Goal: Transaction & Acquisition: Subscribe to service/newsletter

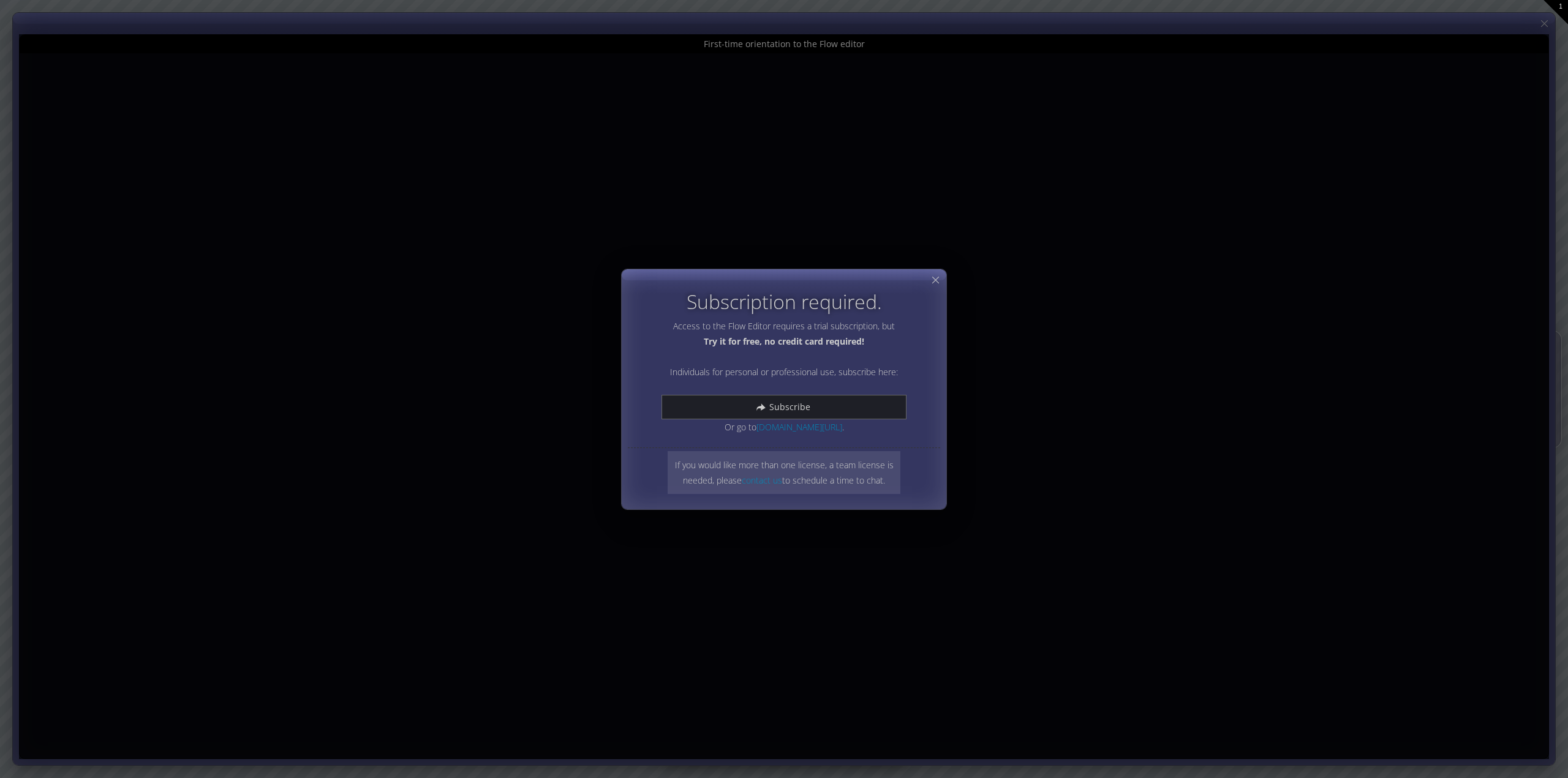
drag, startPoint x: 673, startPoint y: 326, endPoint x: 760, endPoint y: 325, distance: 87.0
click at [760, 325] on p "Access to the Flow Editor requires a trial subscription, but Try it for free, n…" at bounding box center [784, 376] width 245 height 117
click at [937, 281] on icon at bounding box center [935, 280] width 11 height 11
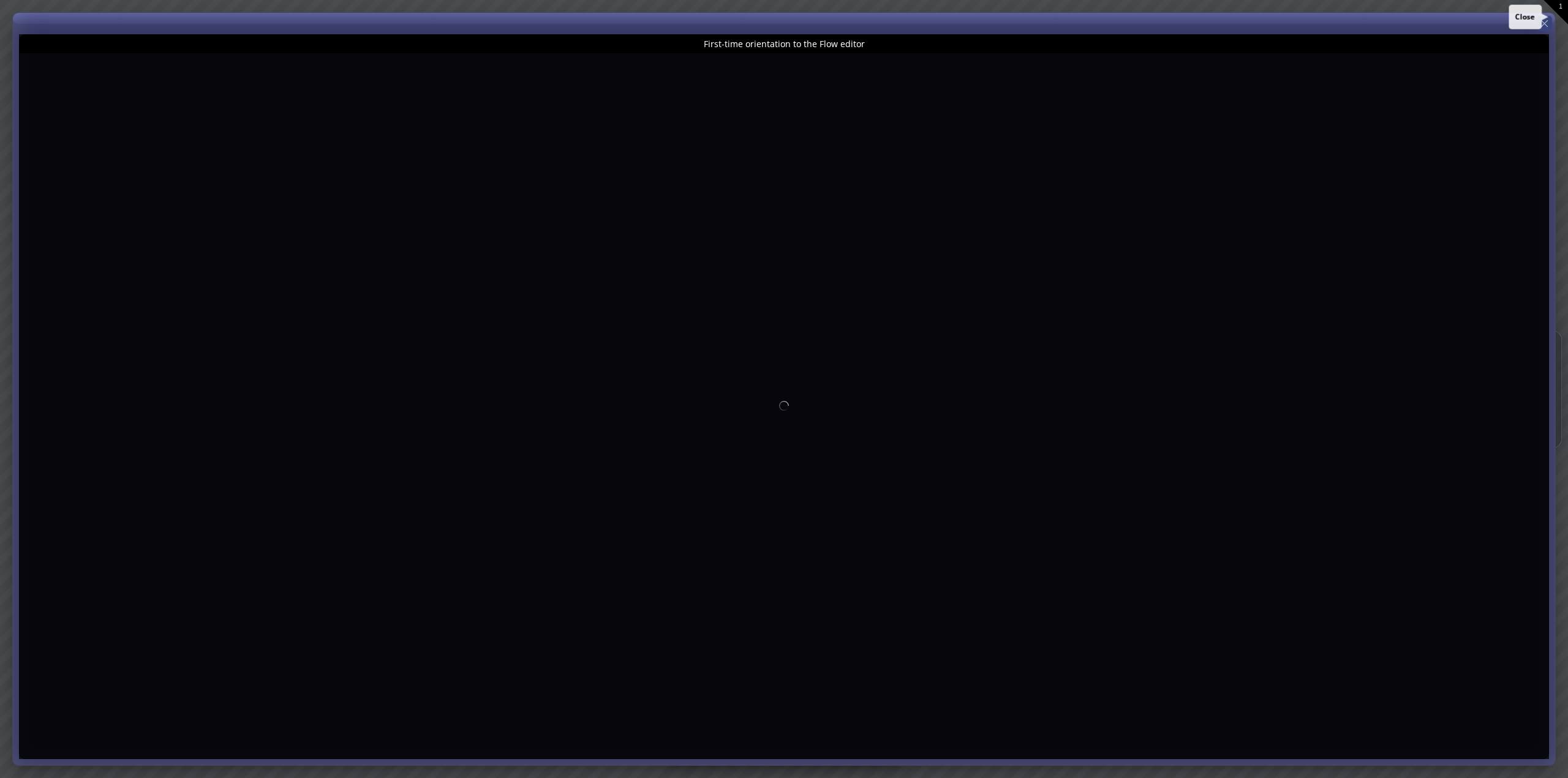
click at [1545, 26] on icon at bounding box center [1545, 23] width 11 height 11
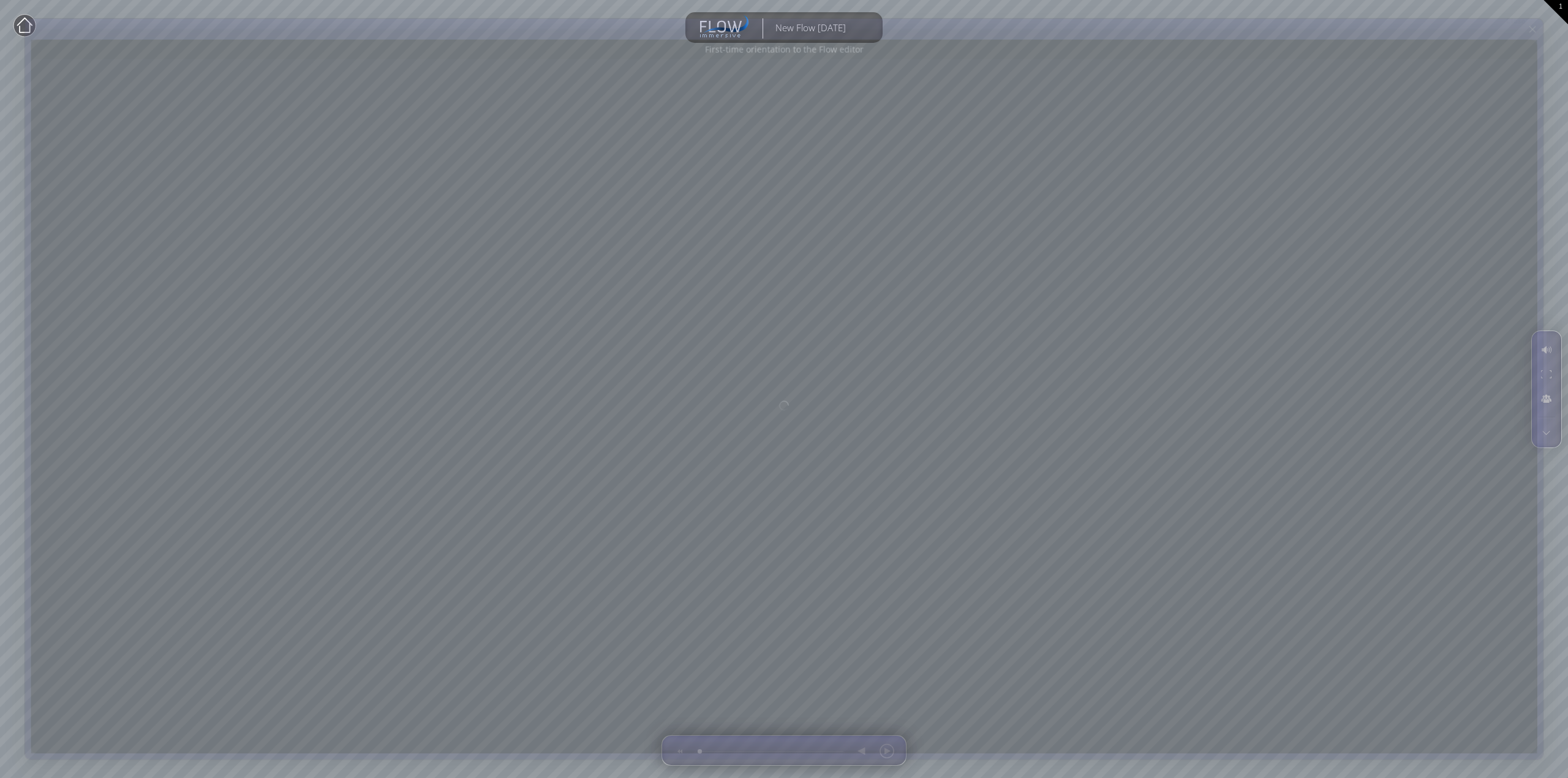
type input "Magic help"
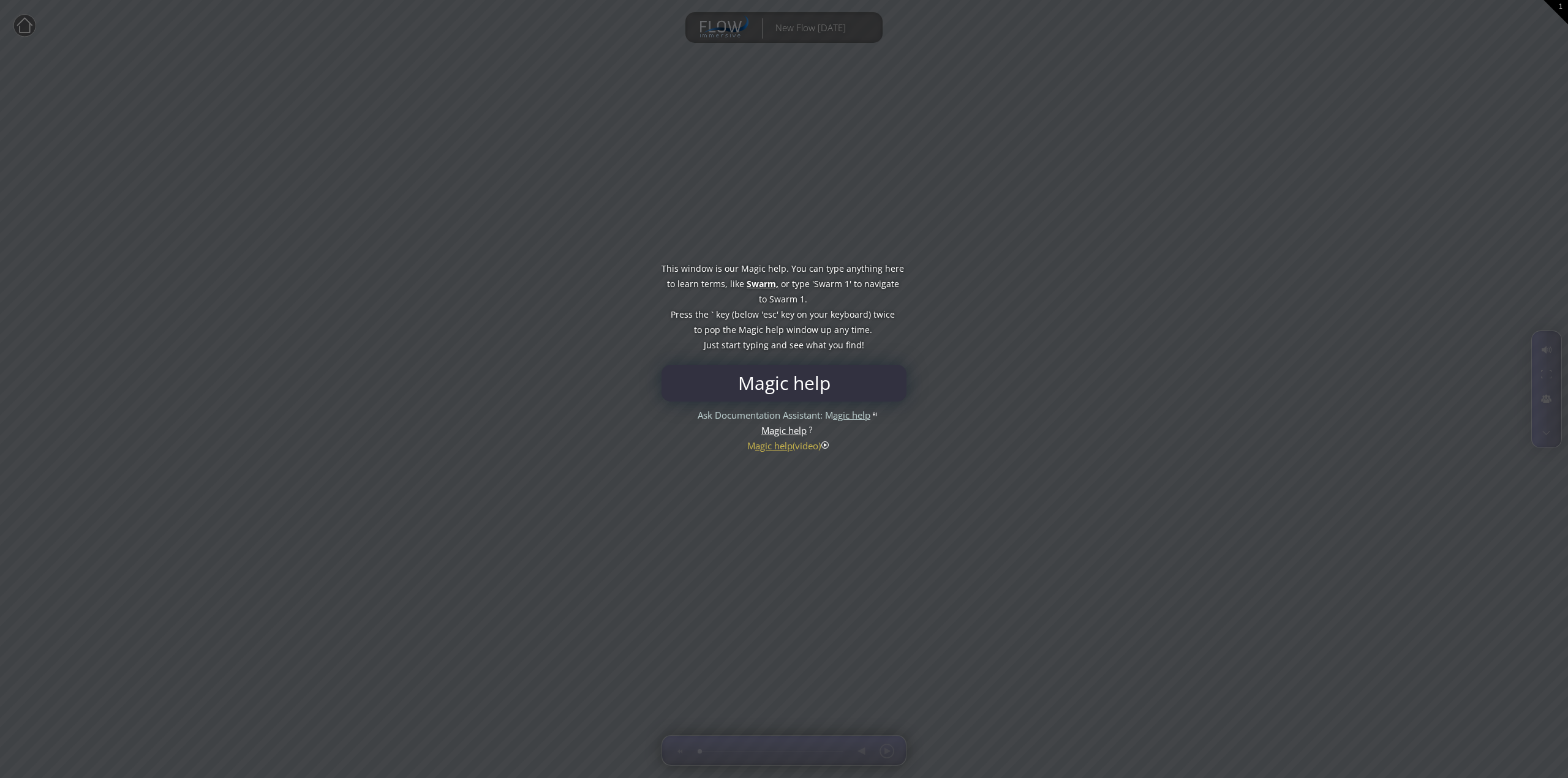
click at [901, 299] on div "This window is our Magic help. You can type anything here to learn terms, like …" at bounding box center [784, 307] width 245 height 91
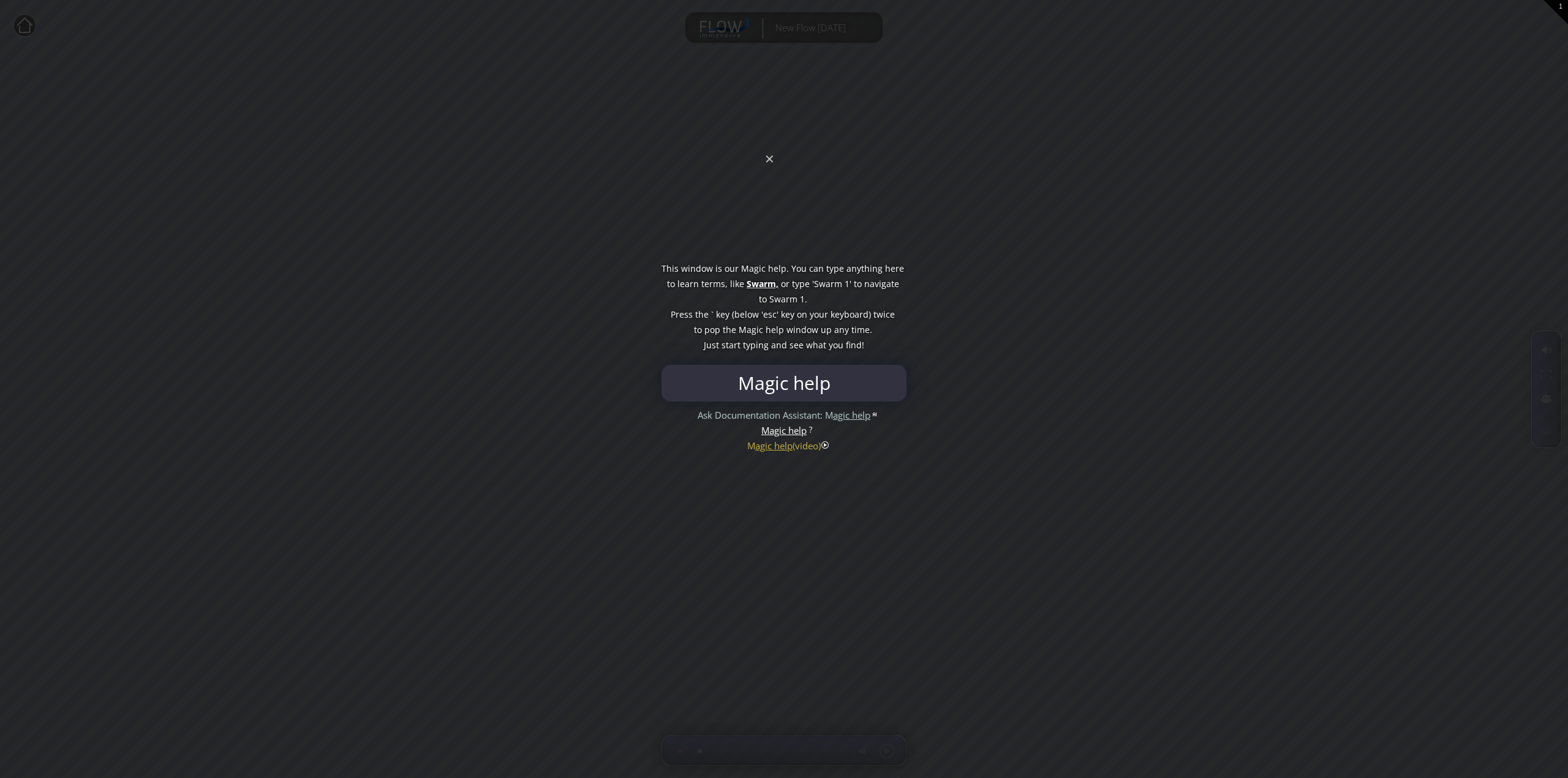
click at [771, 164] on div at bounding box center [784, 389] width 1568 height 778
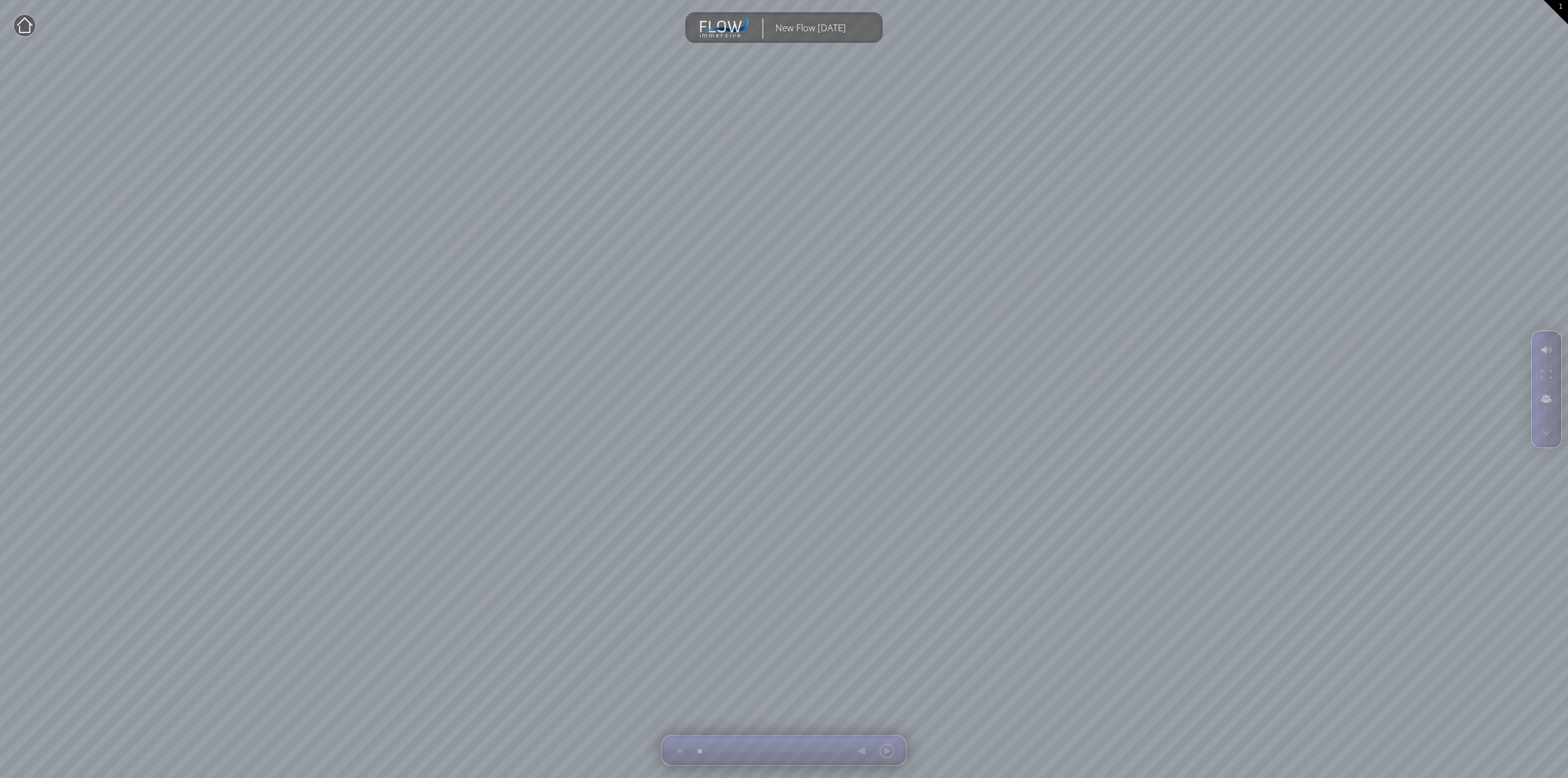
click at [26, 29] on circle at bounding box center [24, 26] width 22 height 22
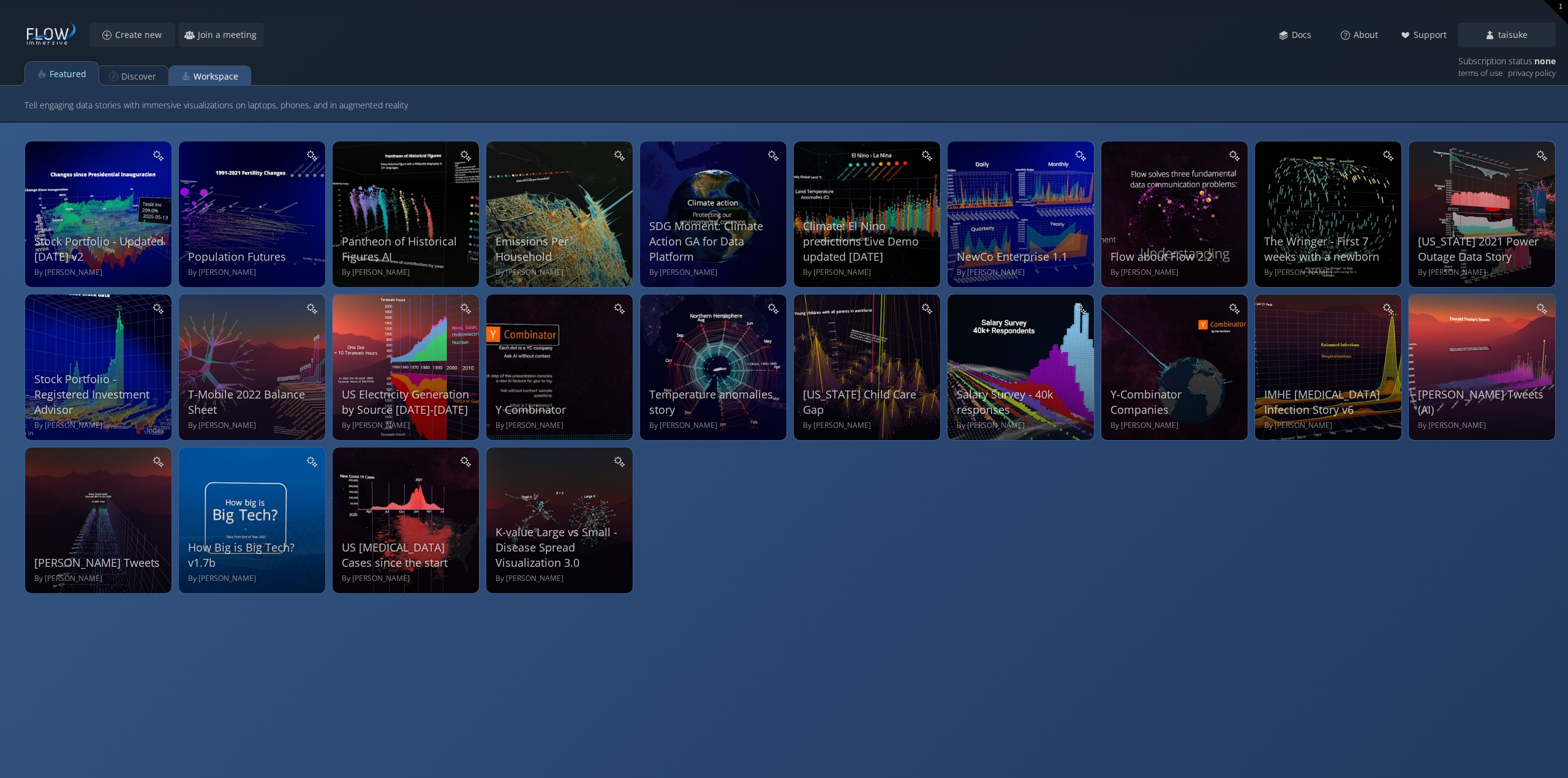
click at [220, 74] on div "Workspace" at bounding box center [216, 76] width 45 height 23
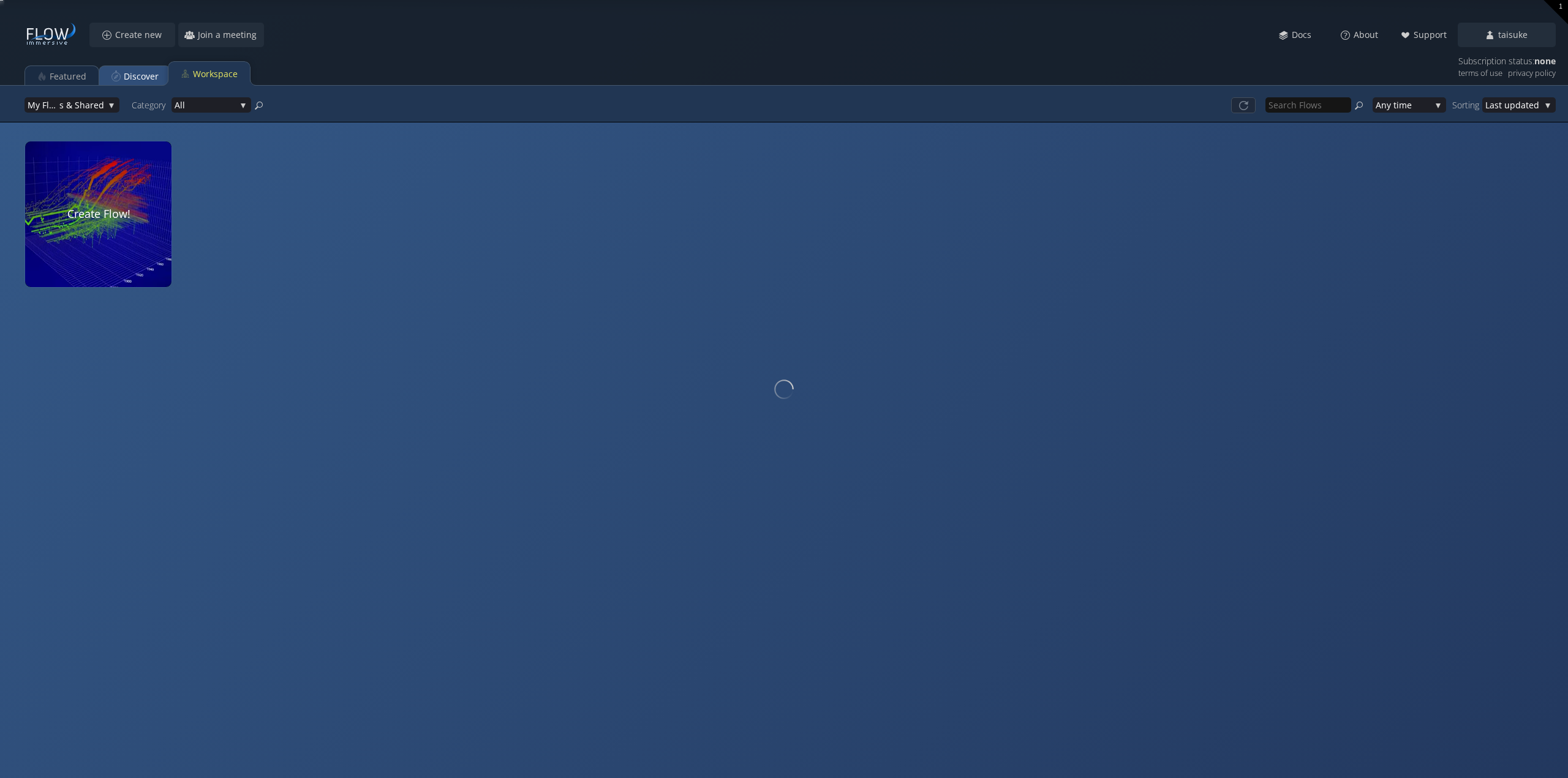
click at [139, 77] on div "Discover" at bounding box center [141, 76] width 35 height 23
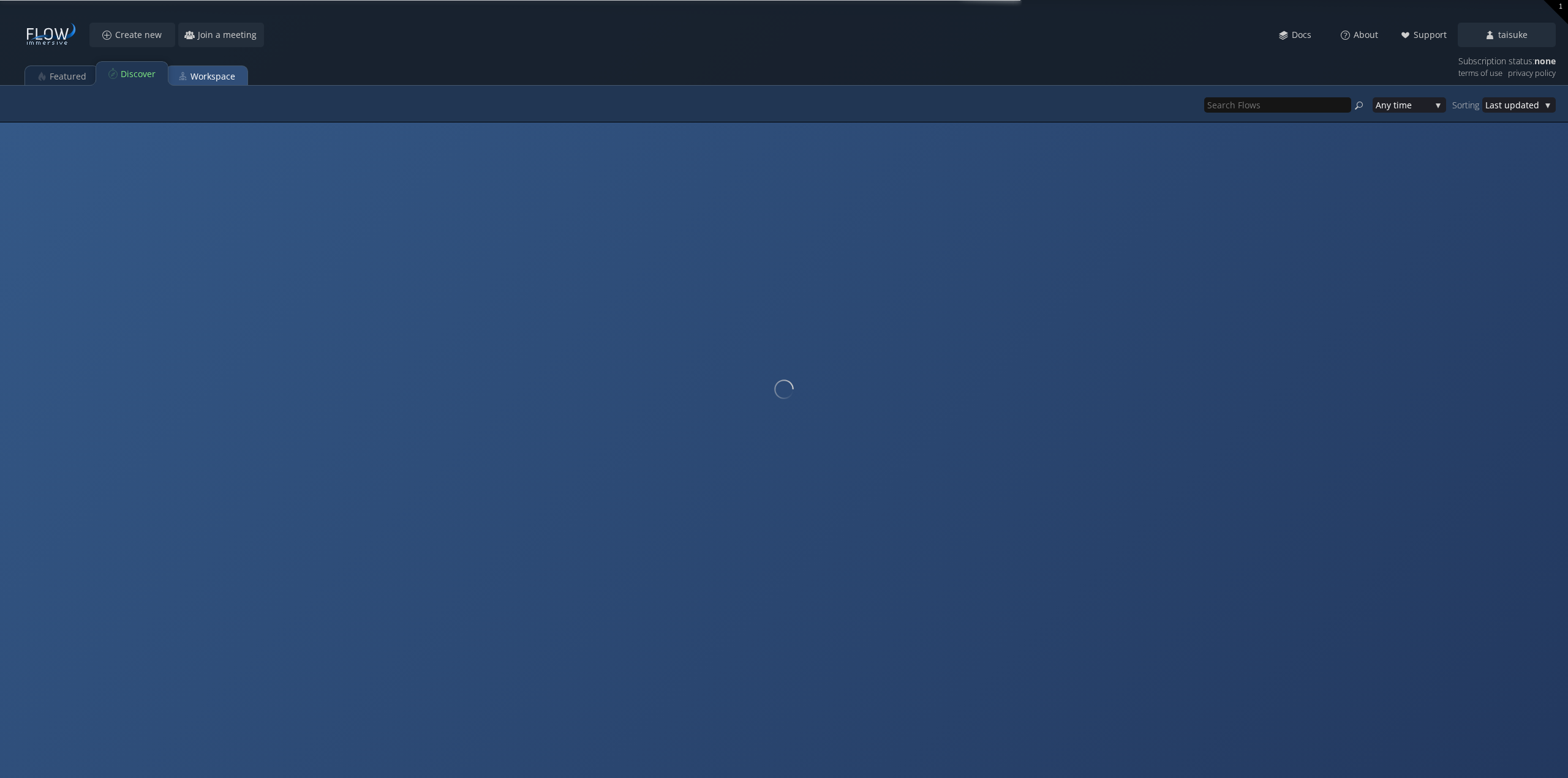
click at [200, 76] on div "Workspace" at bounding box center [213, 76] width 45 height 23
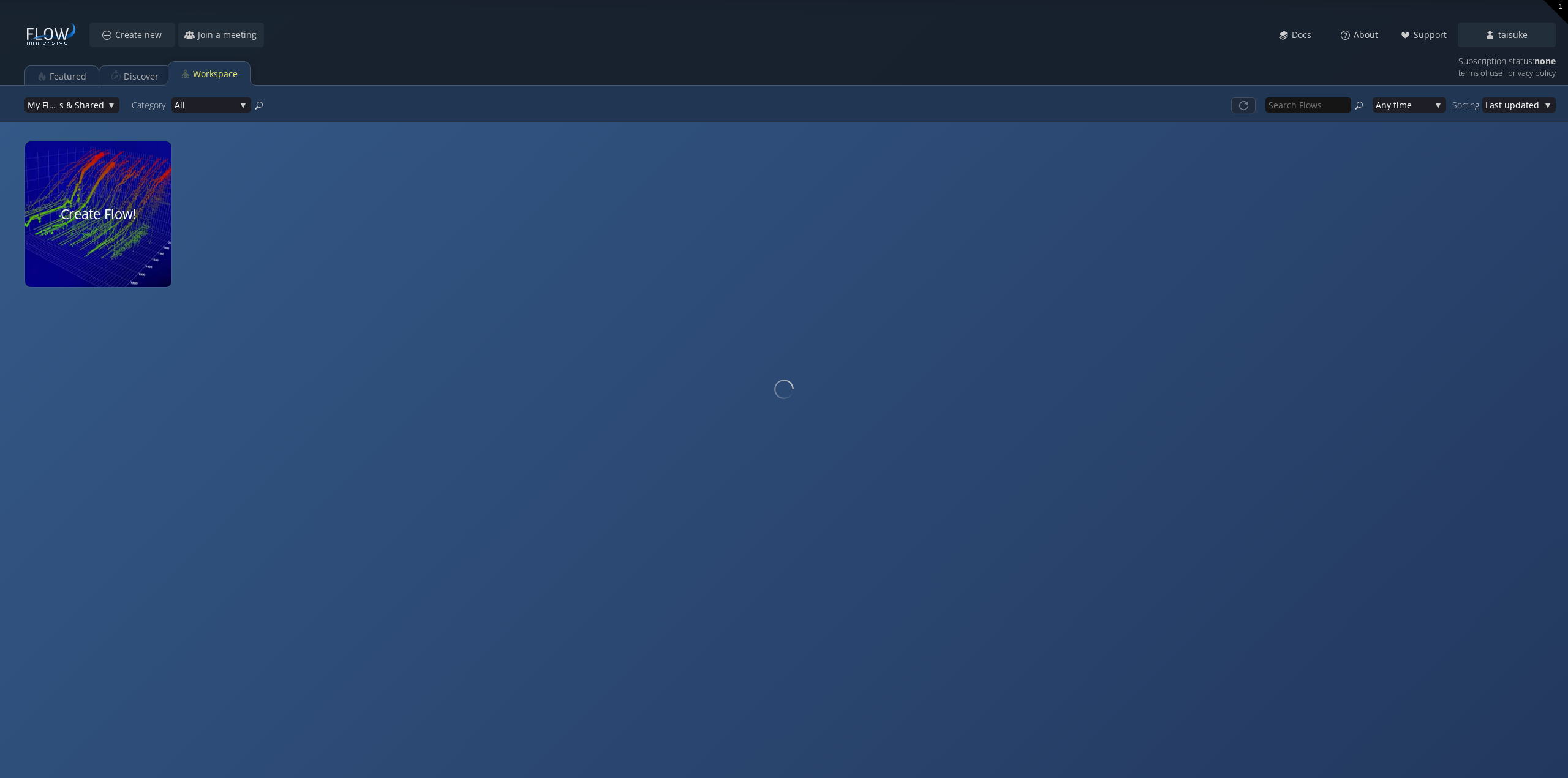
click at [109, 243] on video at bounding box center [98, 214] width 155 height 154
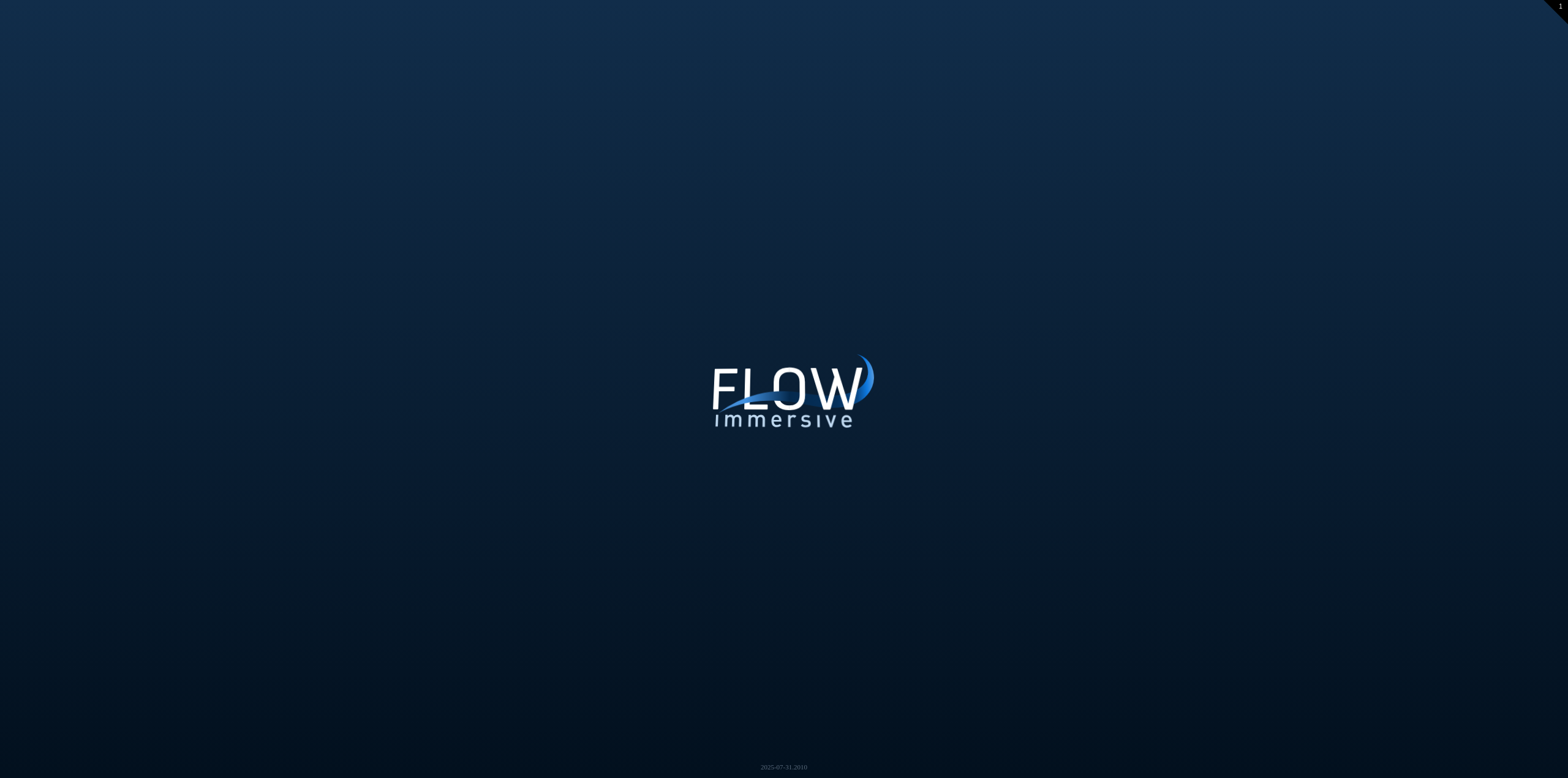
drag, startPoint x: 777, startPoint y: 271, endPoint x: 975, endPoint y: 361, distance: 217.5
click at [985, 361] on div "Loading may take a while. Please wait Give us a bit more time. Maybe this Flow …" at bounding box center [784, 389] width 1568 height 778
drag, startPoint x: 727, startPoint y: 257, endPoint x: 732, endPoint y: 363, distance: 106.1
click at [732, 363] on div "Loading may take a while. Please wait Give us a bit more time. Maybe this Flow …" at bounding box center [784, 389] width 1568 height 778
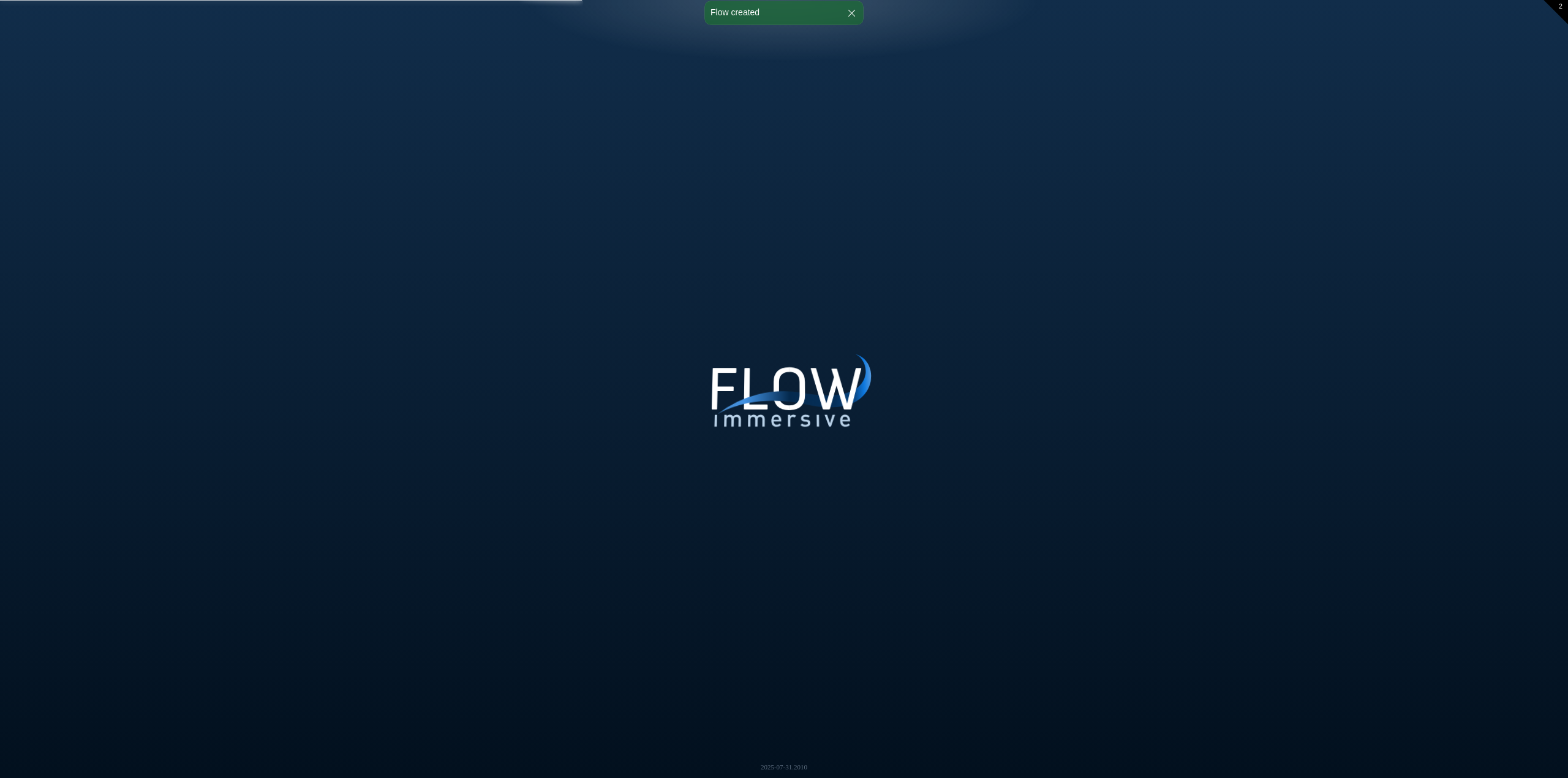
click at [777, 372] on div "Loading may take a while. Please wait Give us a bit more time. Maybe this Flow …" at bounding box center [784, 389] width 1568 height 778
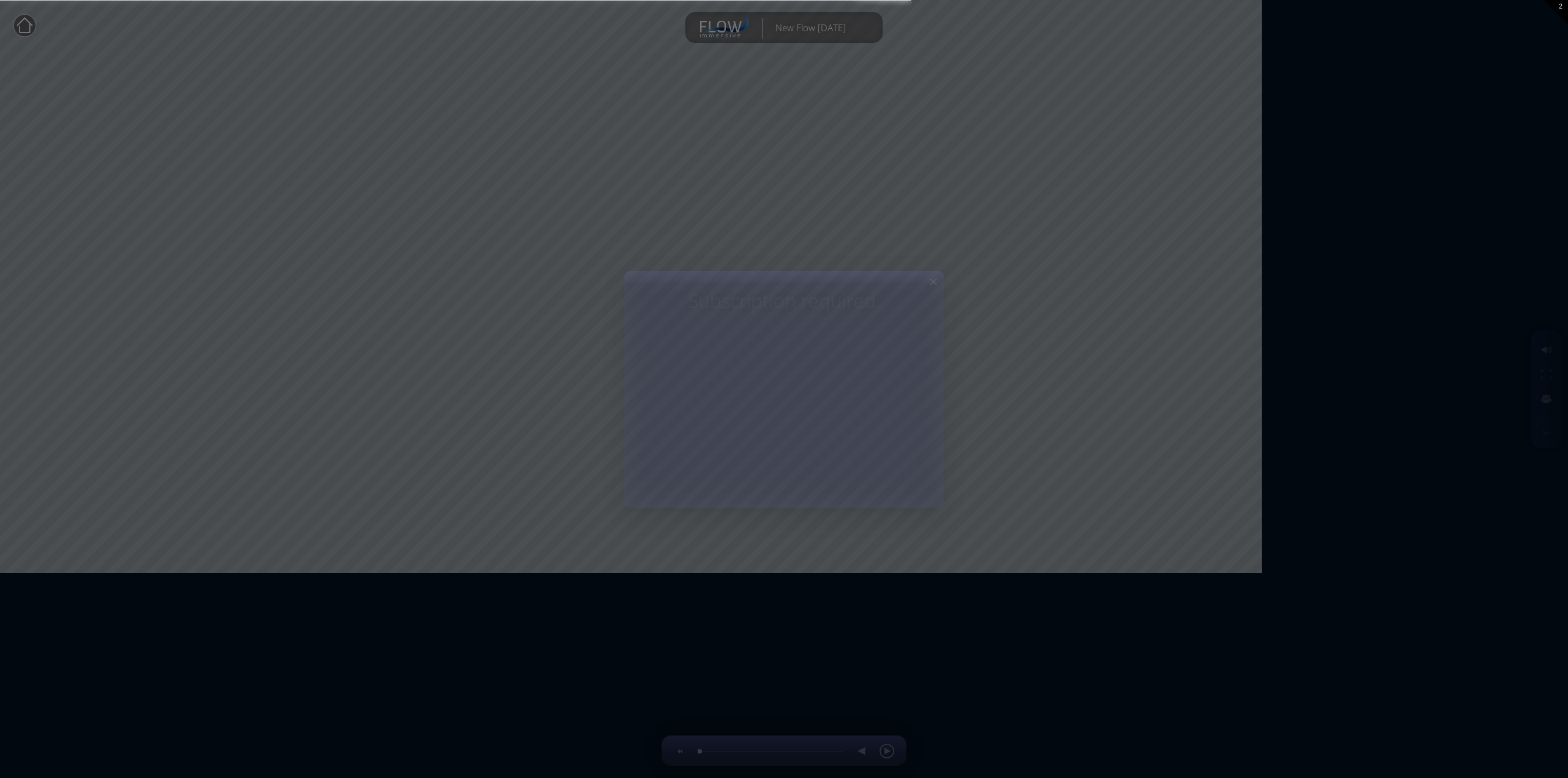
drag, startPoint x: 667, startPoint y: 289, endPoint x: 644, endPoint y: 214, distance: 78.4
click at [640, 238] on body "Loading may take a while. Please wait Give us a bit more time. Maybe this Flow …" at bounding box center [784, 389] width 1568 height 778
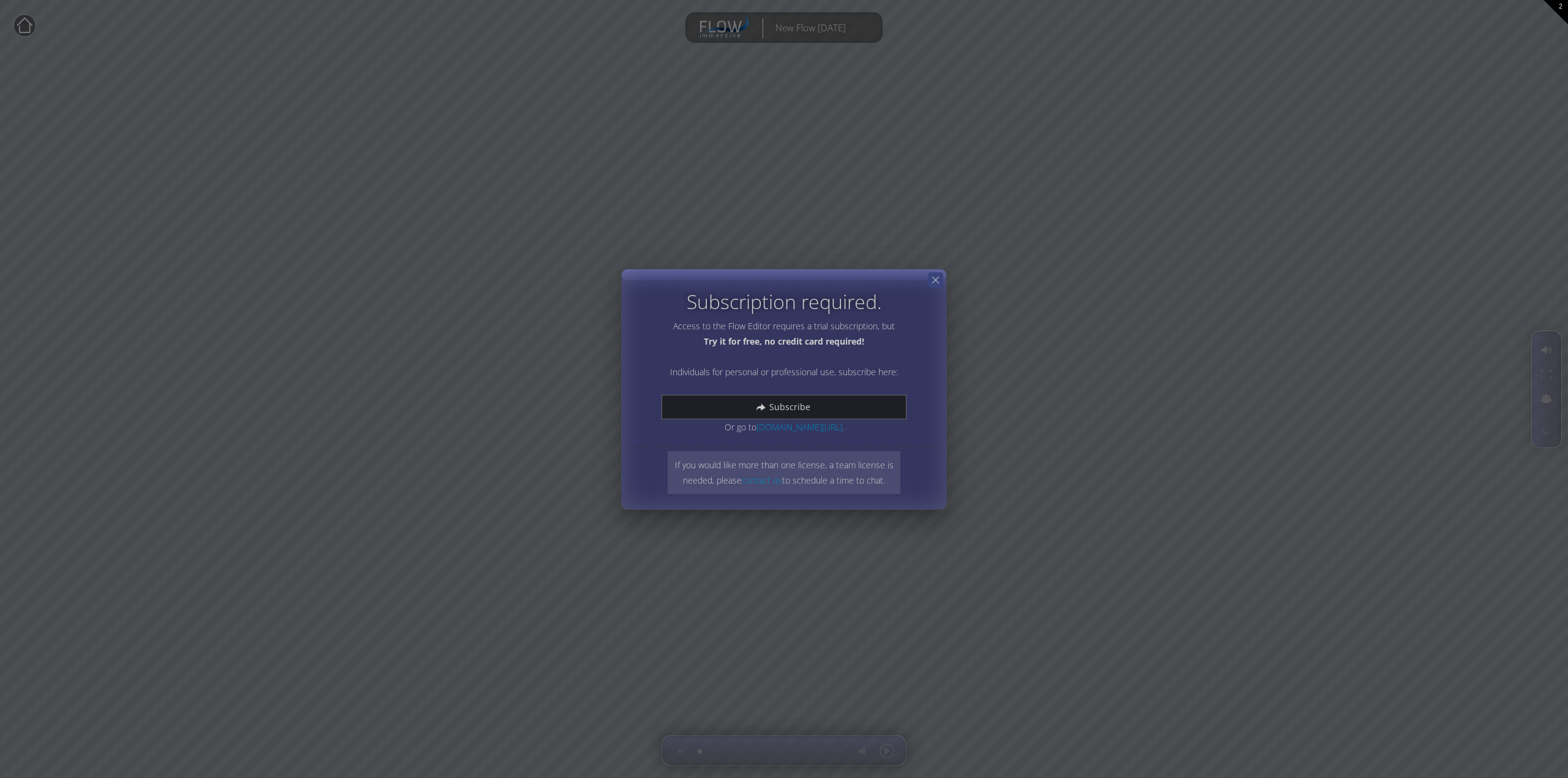
click at [931, 280] on icon at bounding box center [935, 280] width 11 height 11
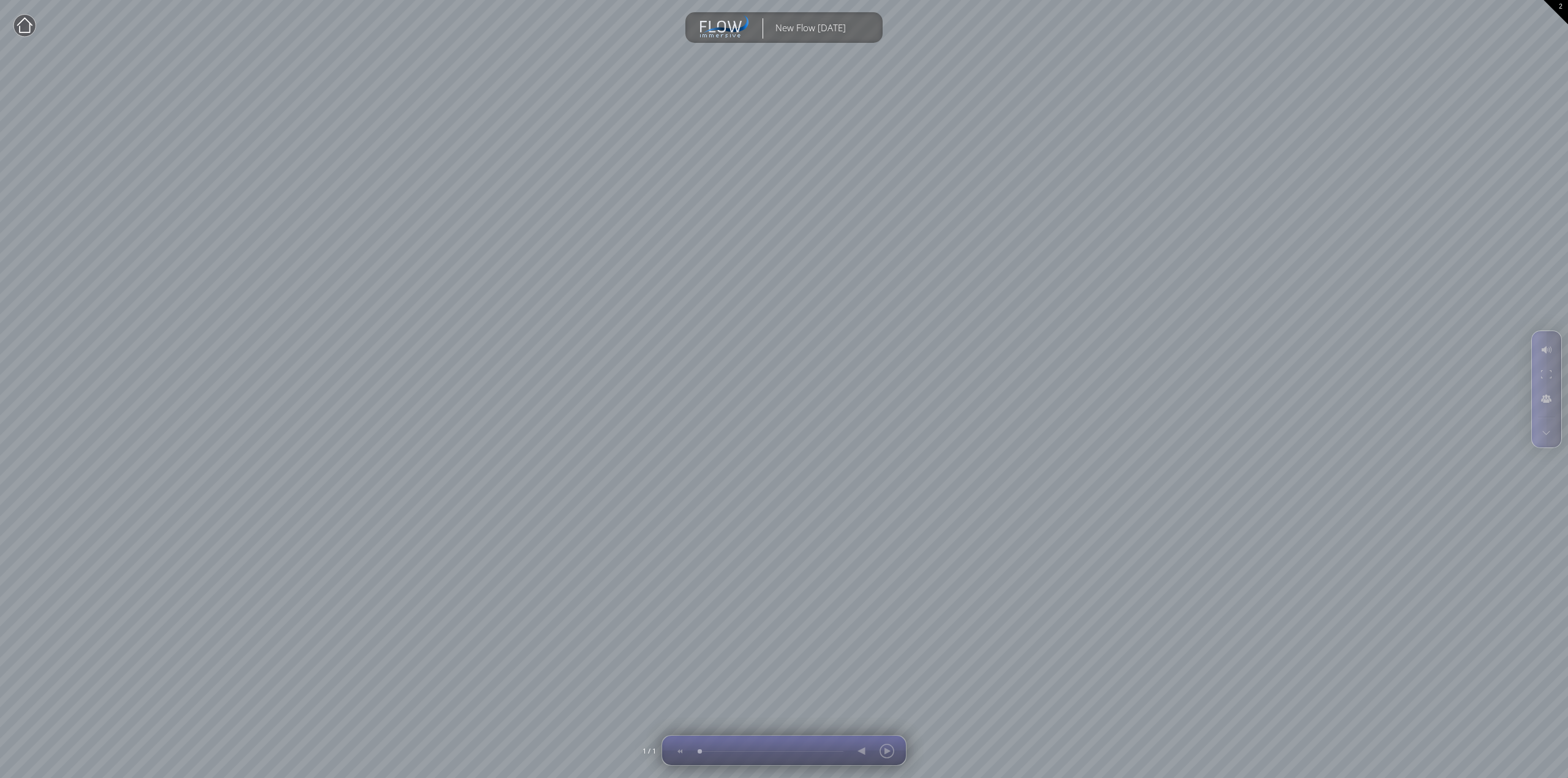
drag, startPoint x: 701, startPoint y: 753, endPoint x: 761, endPoint y: 739, distance: 61.6
click at [758, 751] on div at bounding box center [784, 751] width 231 height 30
click at [22, 28] on circle at bounding box center [24, 26] width 22 height 22
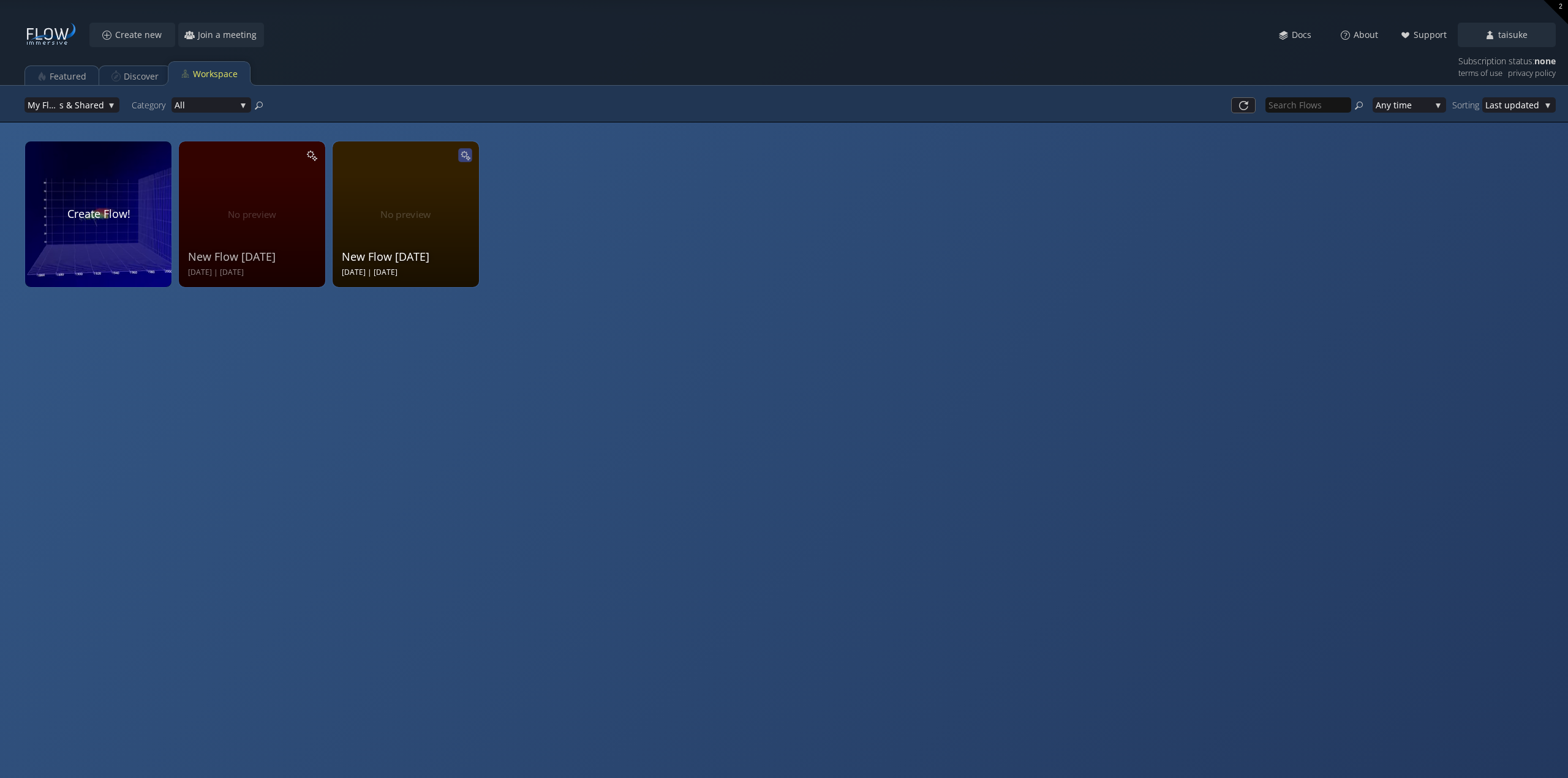
click at [473, 154] on div at bounding box center [465, 155] width 15 height 15
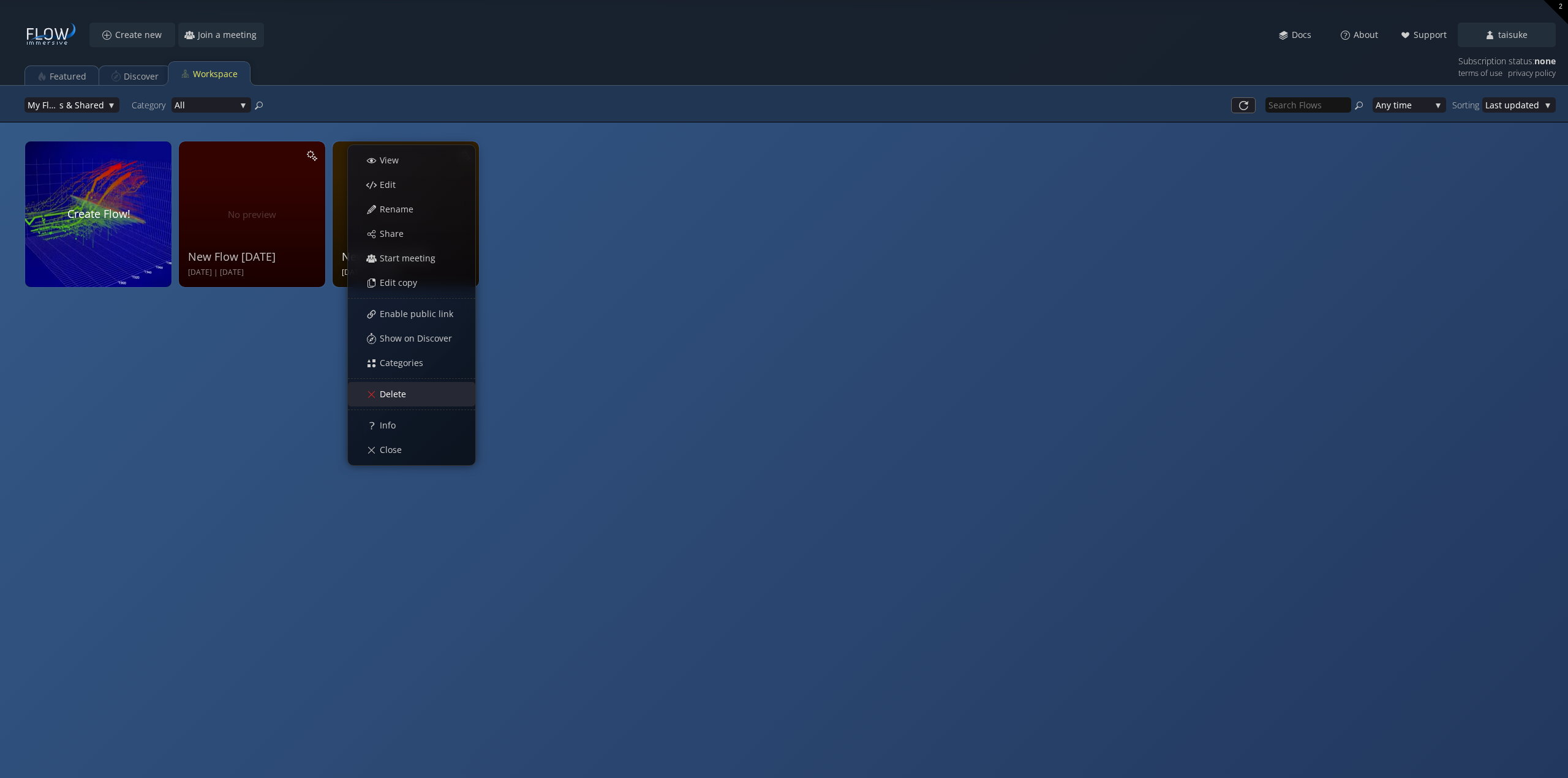
click at [388, 388] on span "Delete" at bounding box center [396, 394] width 35 height 12
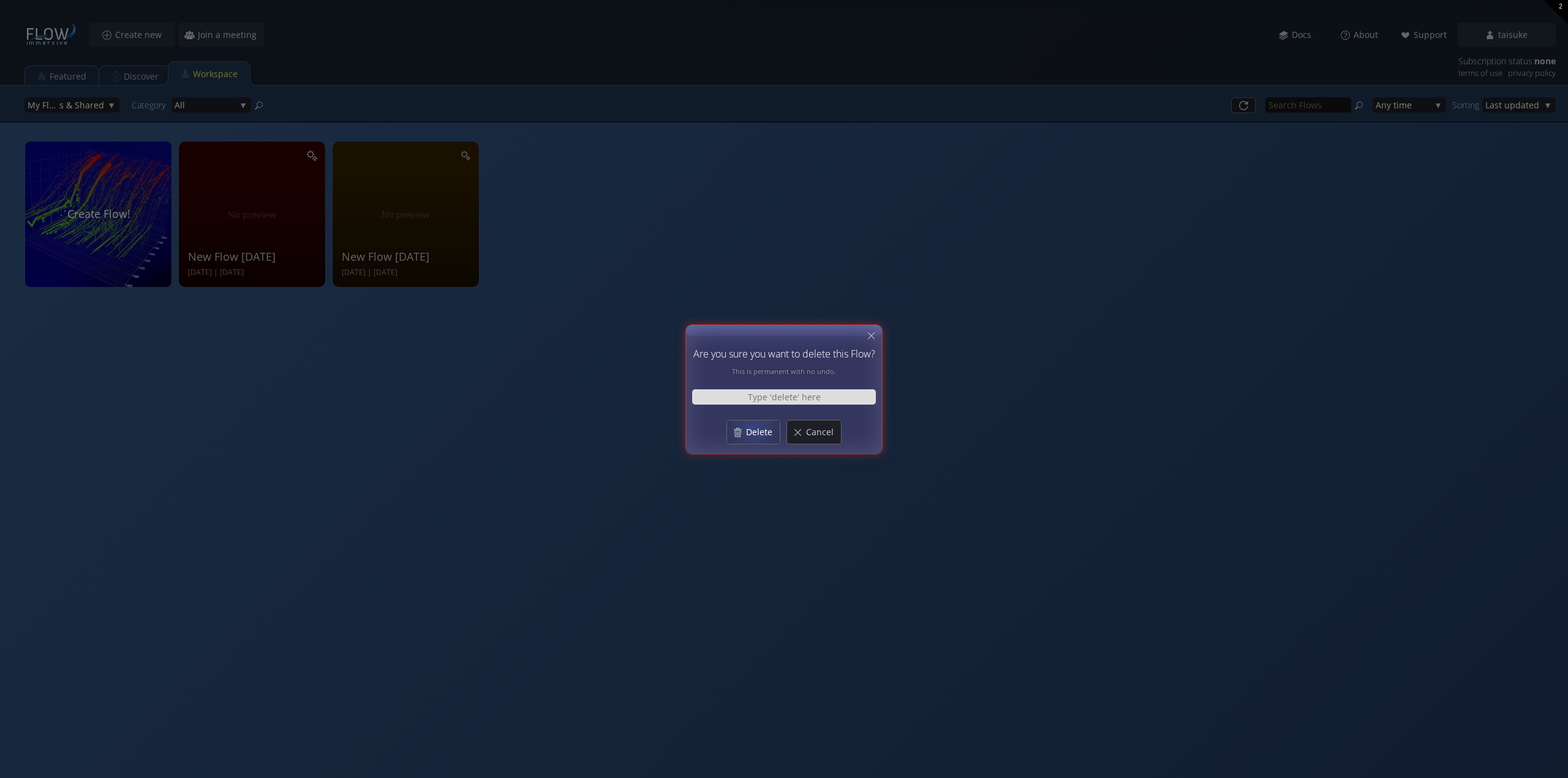
click at [755, 428] on span "Delete" at bounding box center [763, 432] width 35 height 12
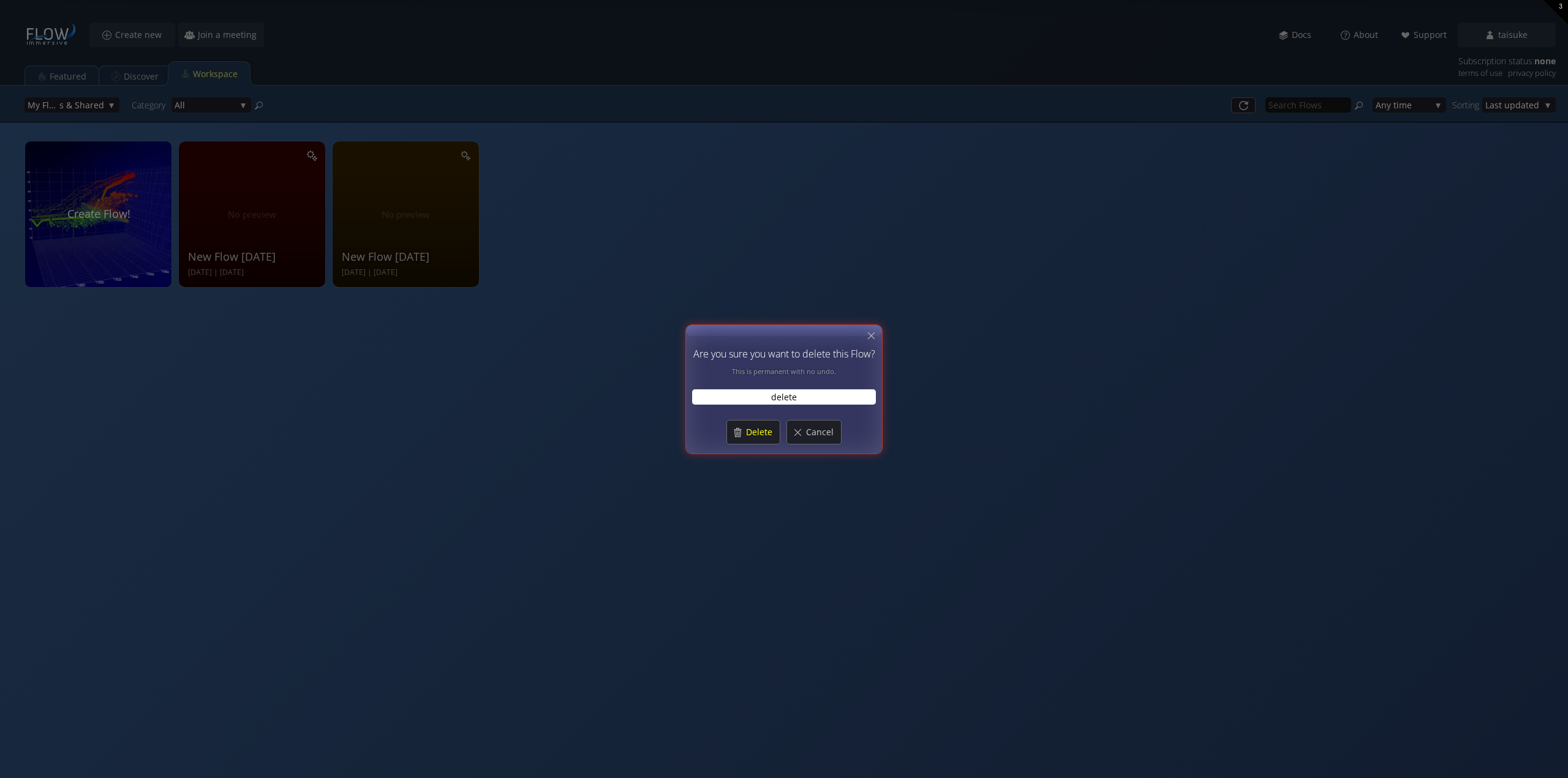
type input "delete"
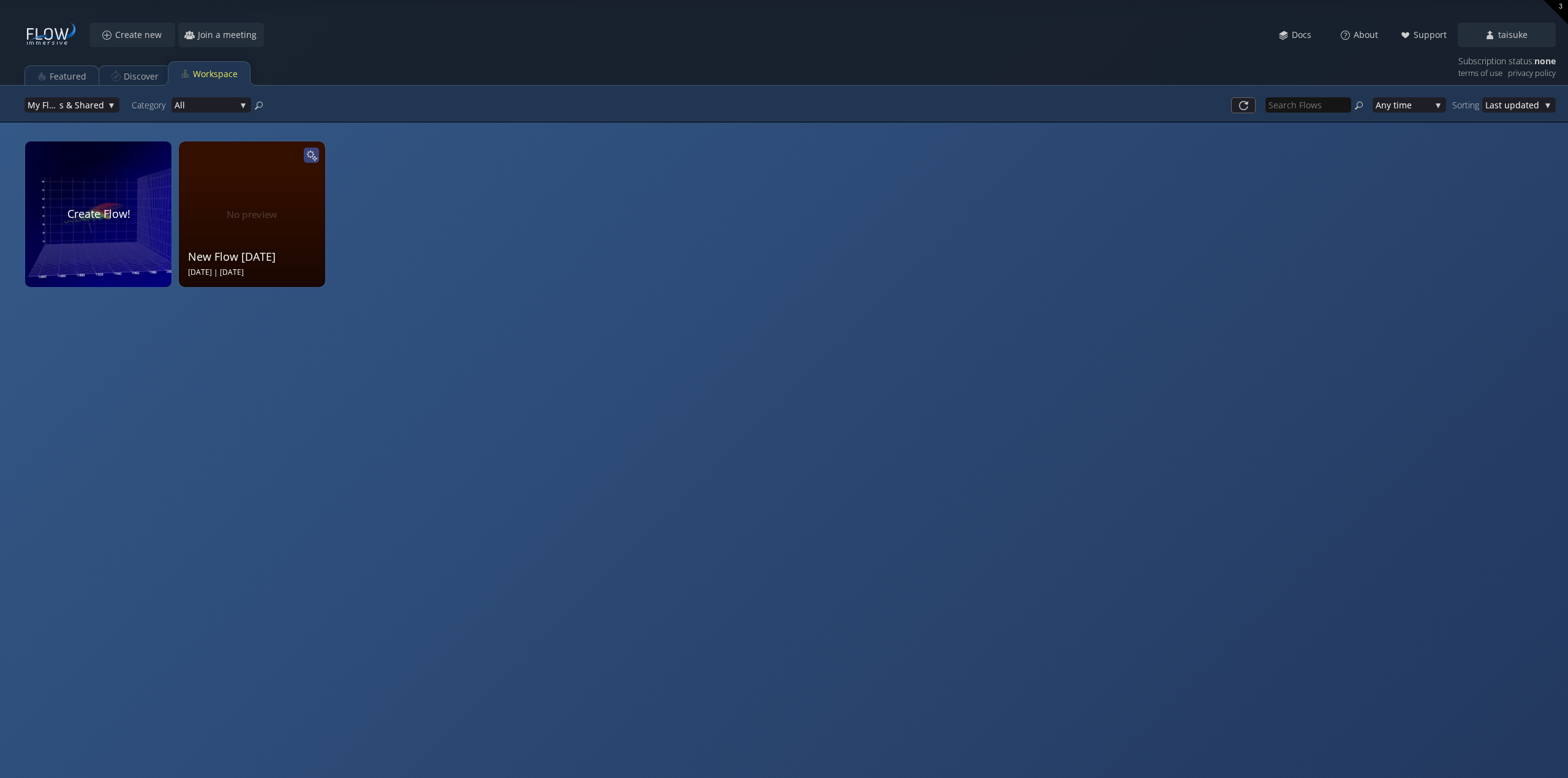
click at [310, 156] on icon at bounding box center [311, 154] width 8 height 8
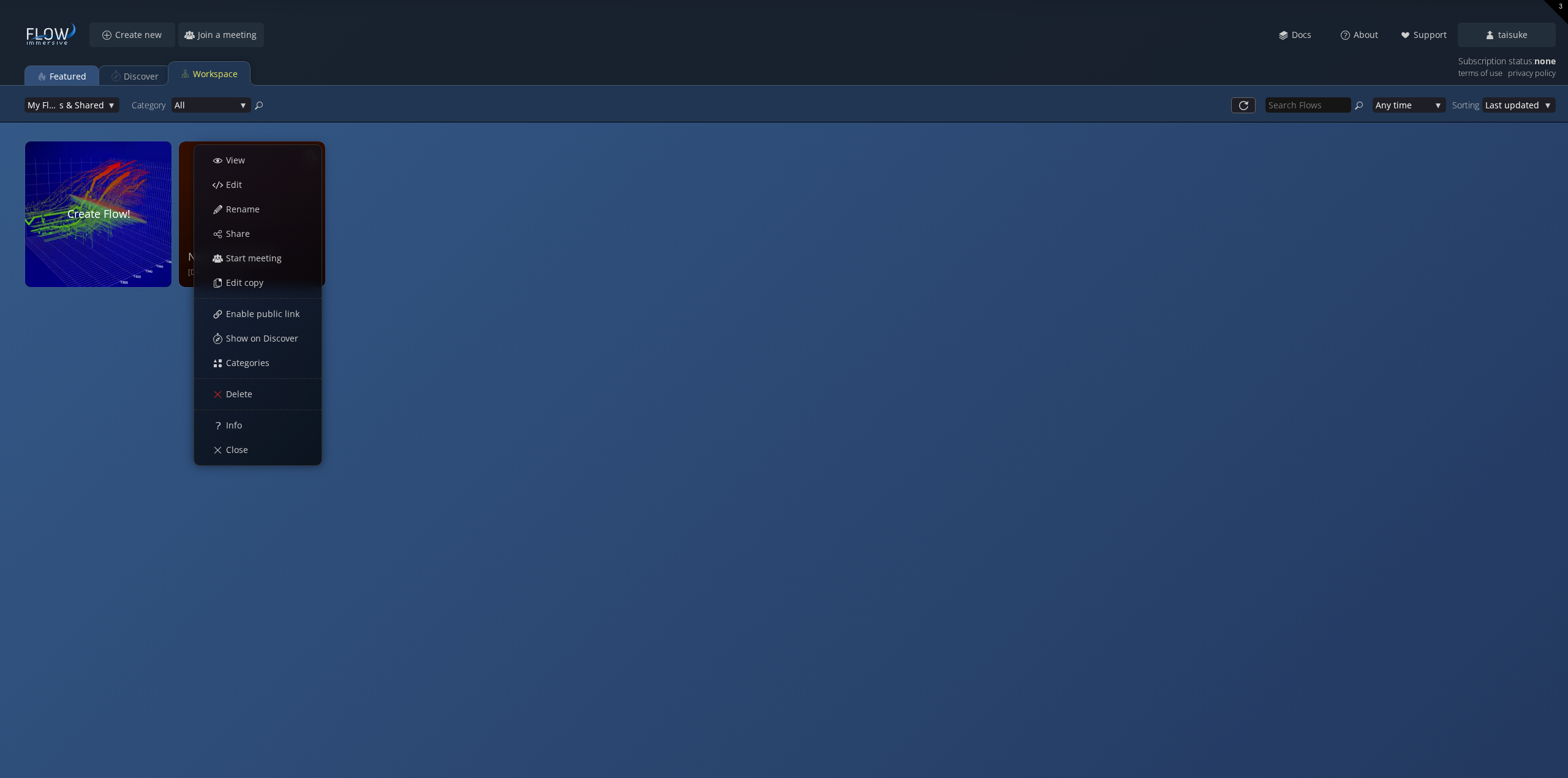
click at [73, 77] on div "Featured" at bounding box center [67, 76] width 36 height 23
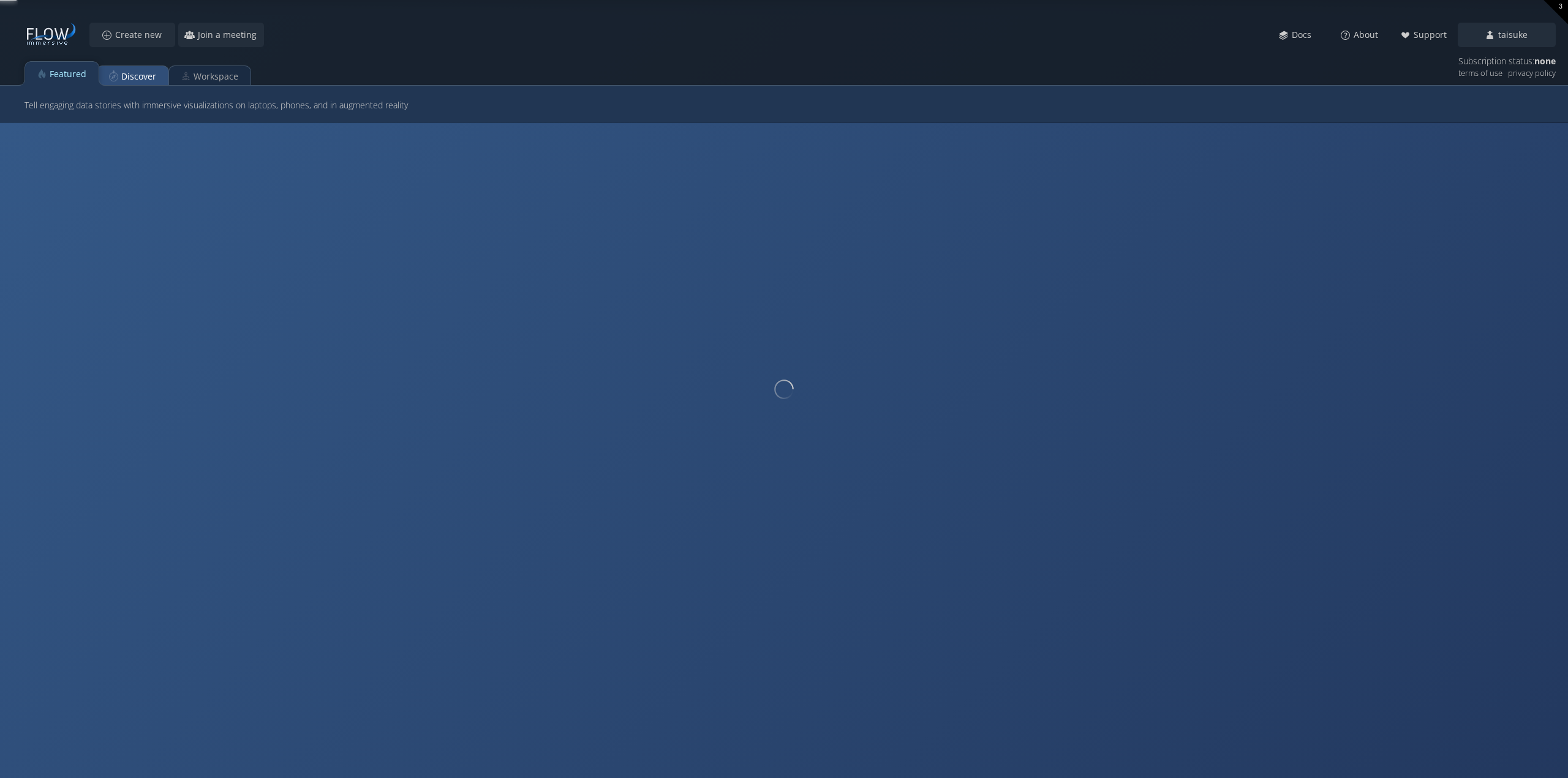
click at [122, 69] on div "Discover" at bounding box center [138, 76] width 35 height 23
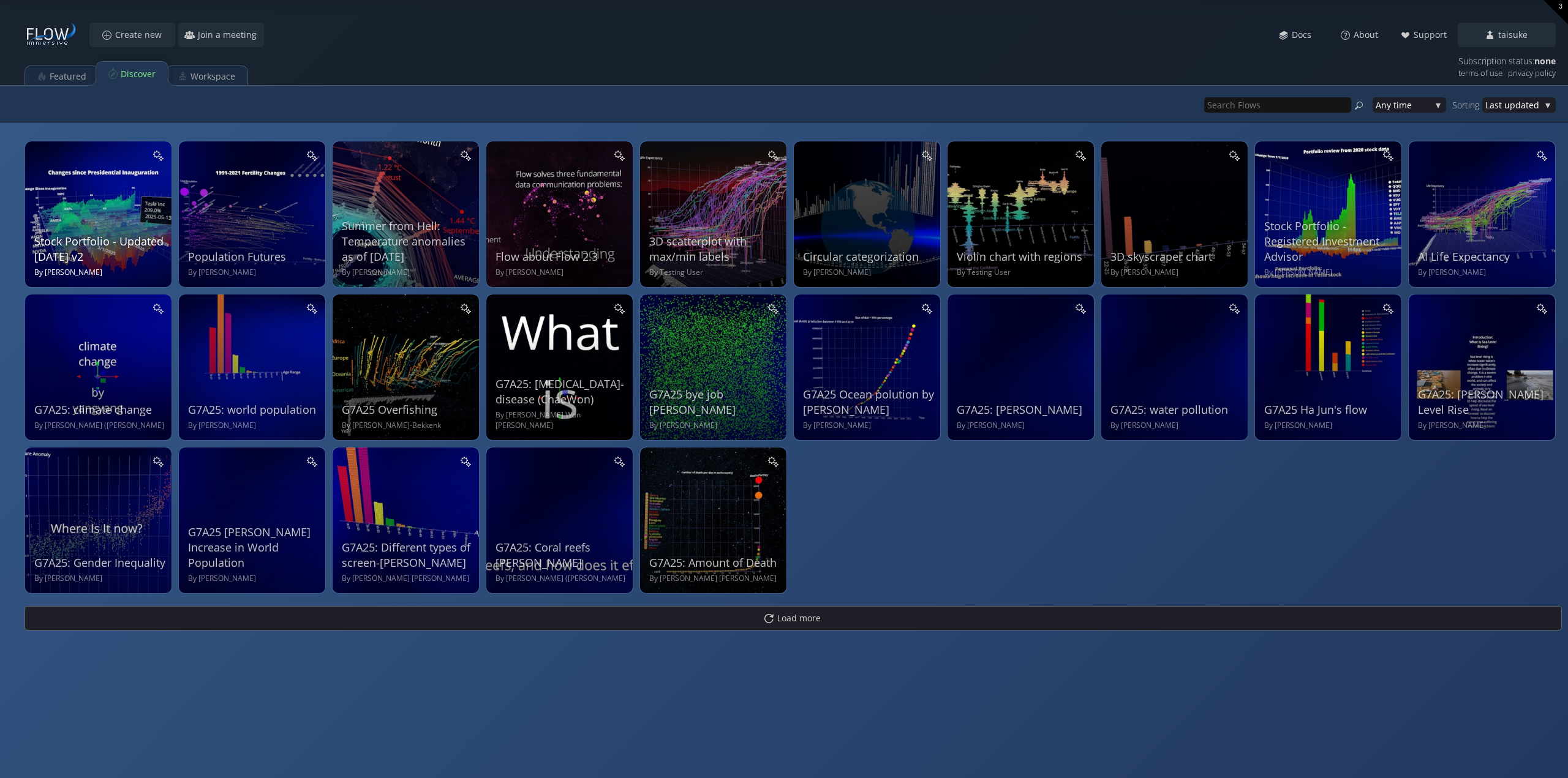
click at [91, 206] on div "Stock Portfolio - Updated [DATE] v2 By [PERSON_NAME]" at bounding box center [100, 213] width 131 height 131
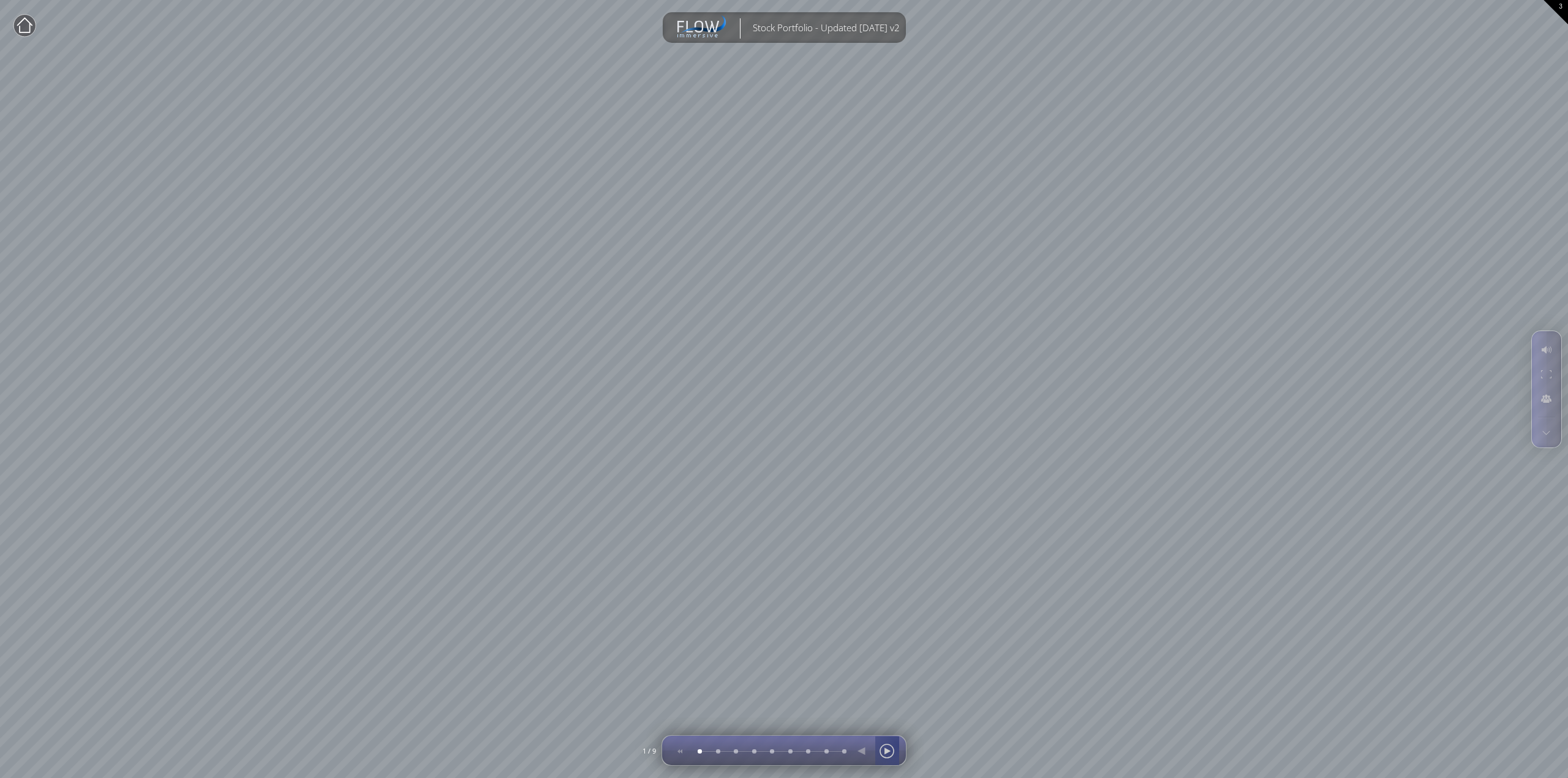
click at [889, 751] on div at bounding box center [887, 751] width 19 height 30
click at [888, 755] on div at bounding box center [887, 751] width 19 height 30
click at [27, 28] on circle at bounding box center [24, 26] width 22 height 22
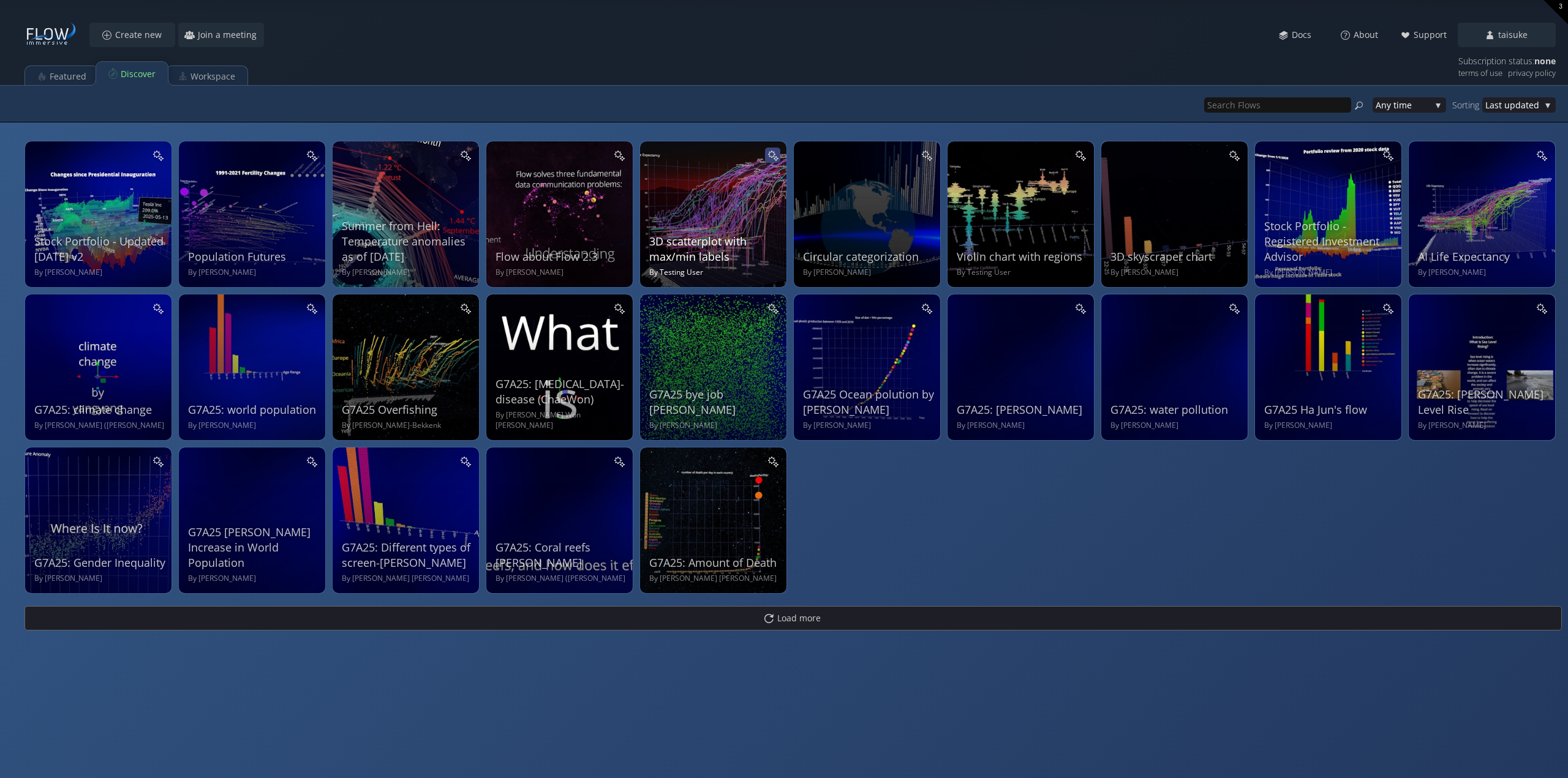
click at [767, 156] on icon at bounding box center [773, 155] width 11 height 11
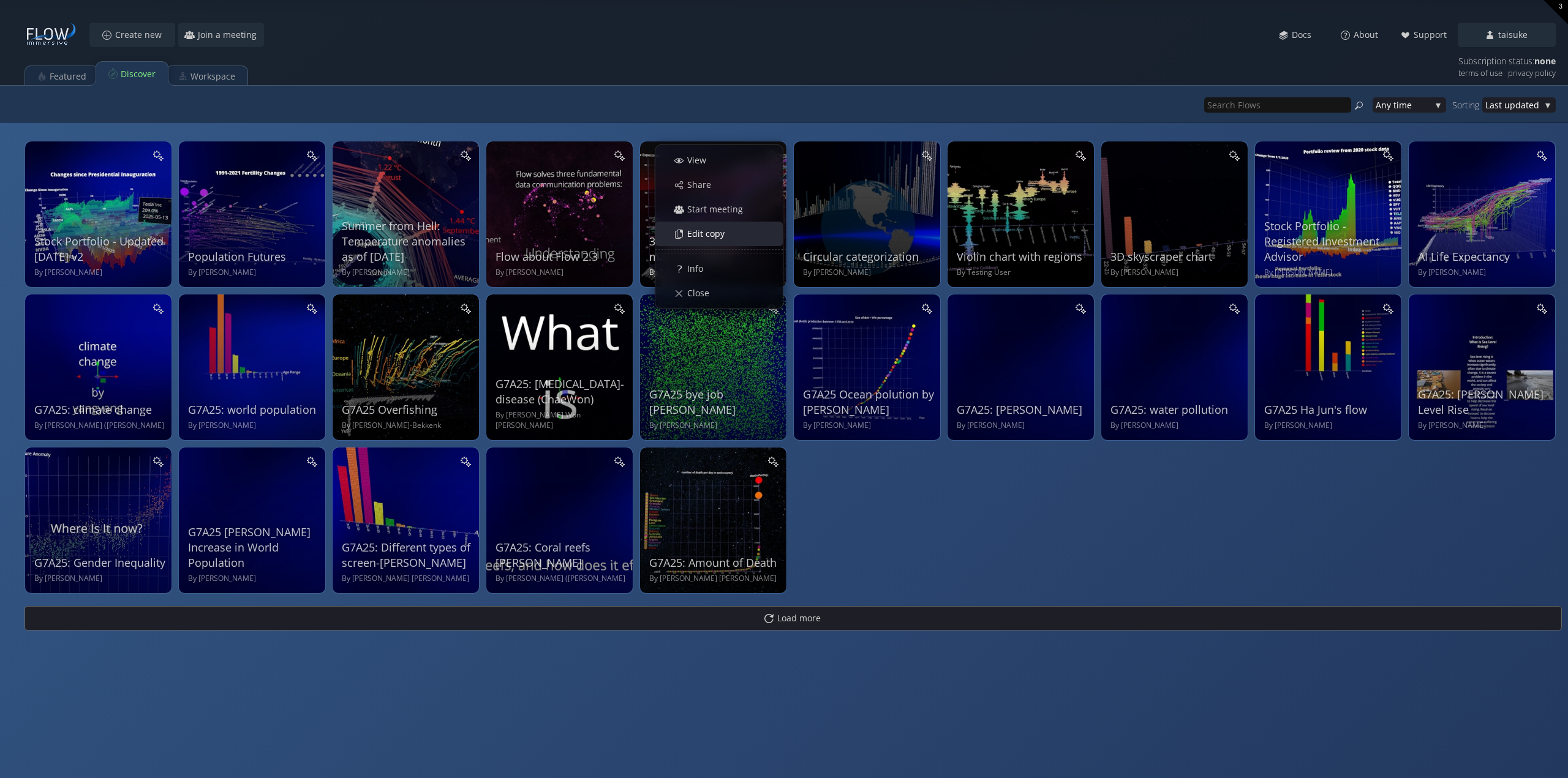
click at [721, 233] on span "Edit copy" at bounding box center [709, 233] width 46 height 12
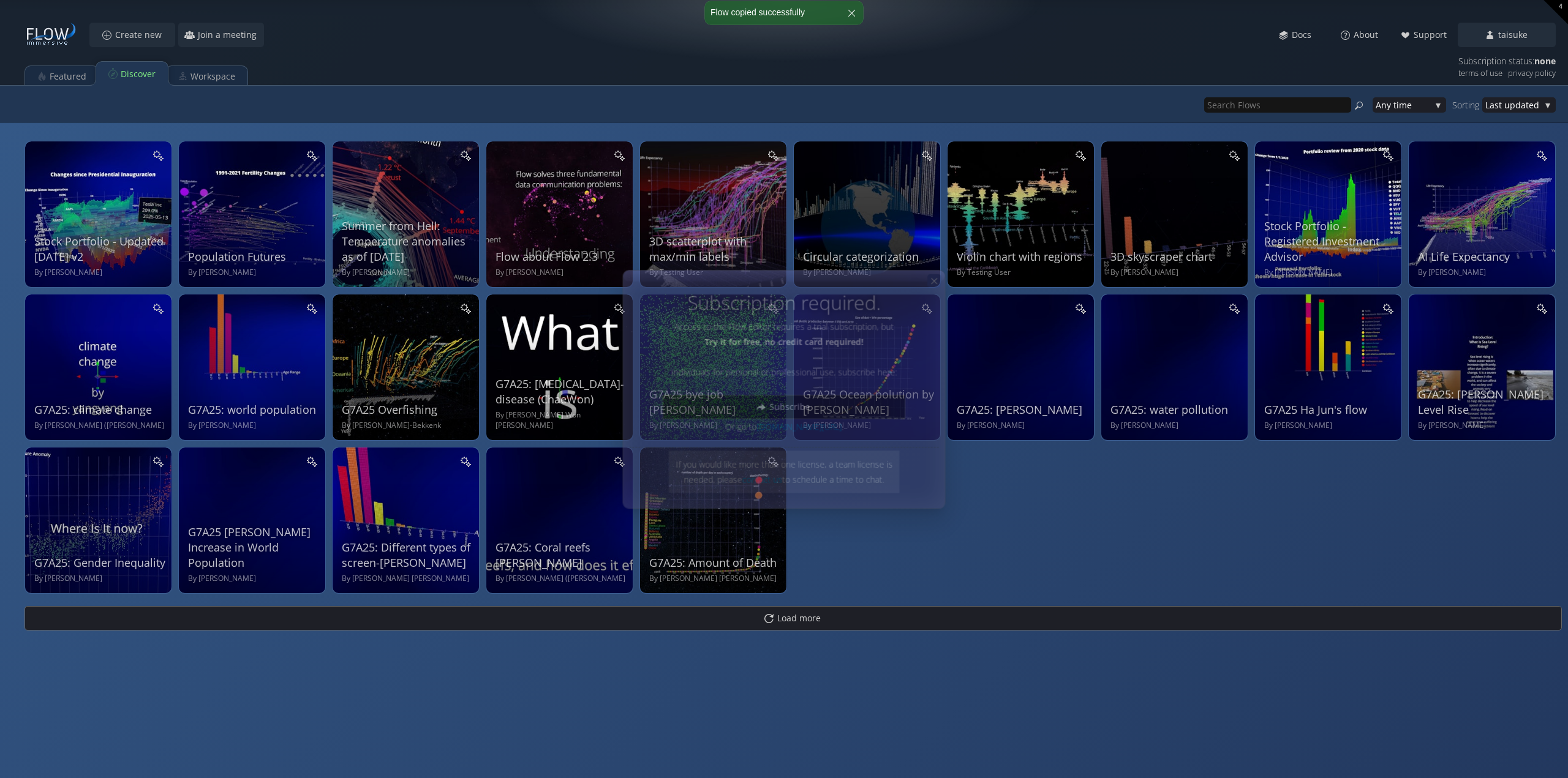
click at [937, 280] on icon at bounding box center [934, 280] width 10 height 10
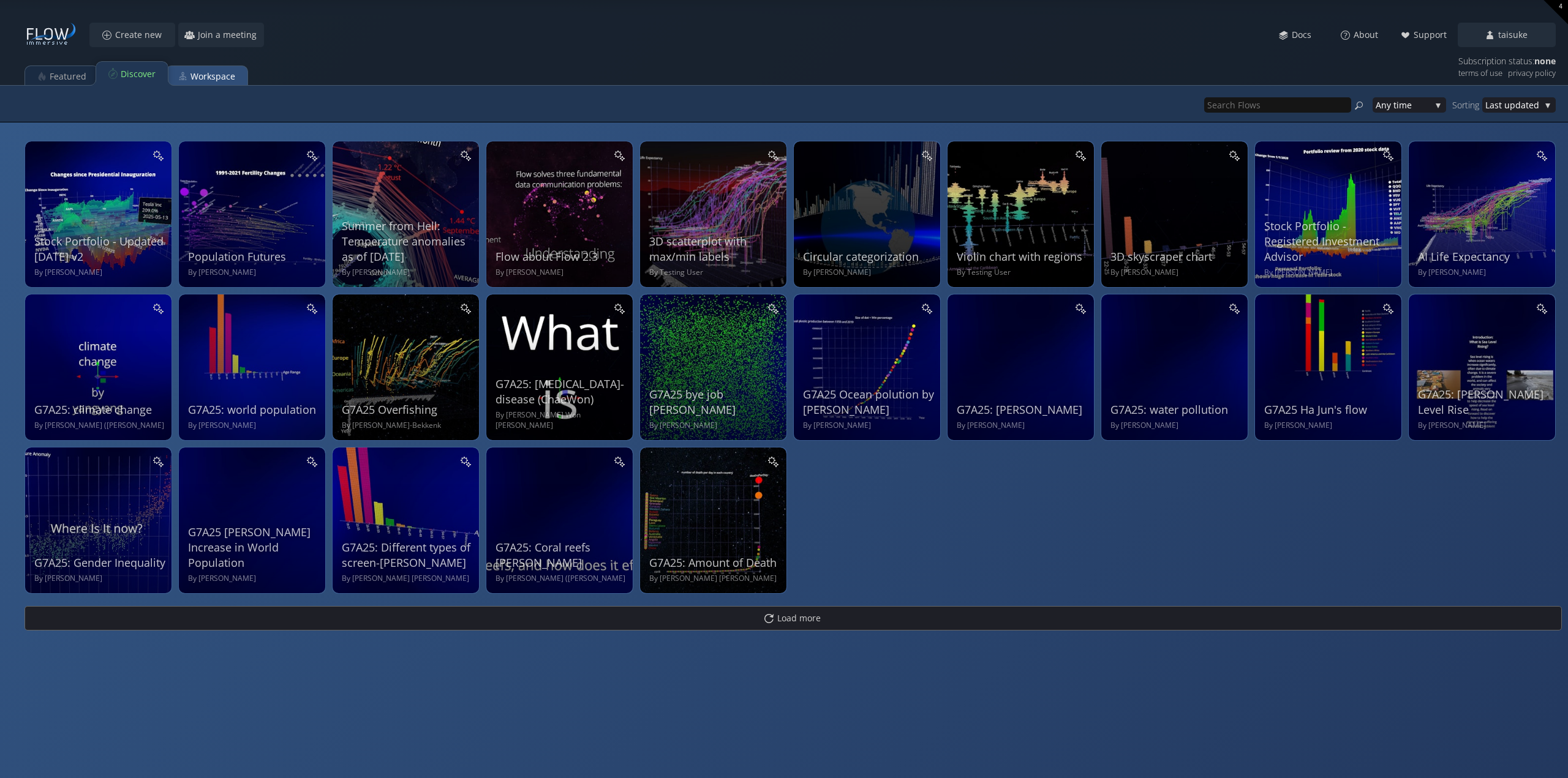
click at [217, 72] on div "Workspace" at bounding box center [213, 76] width 45 height 23
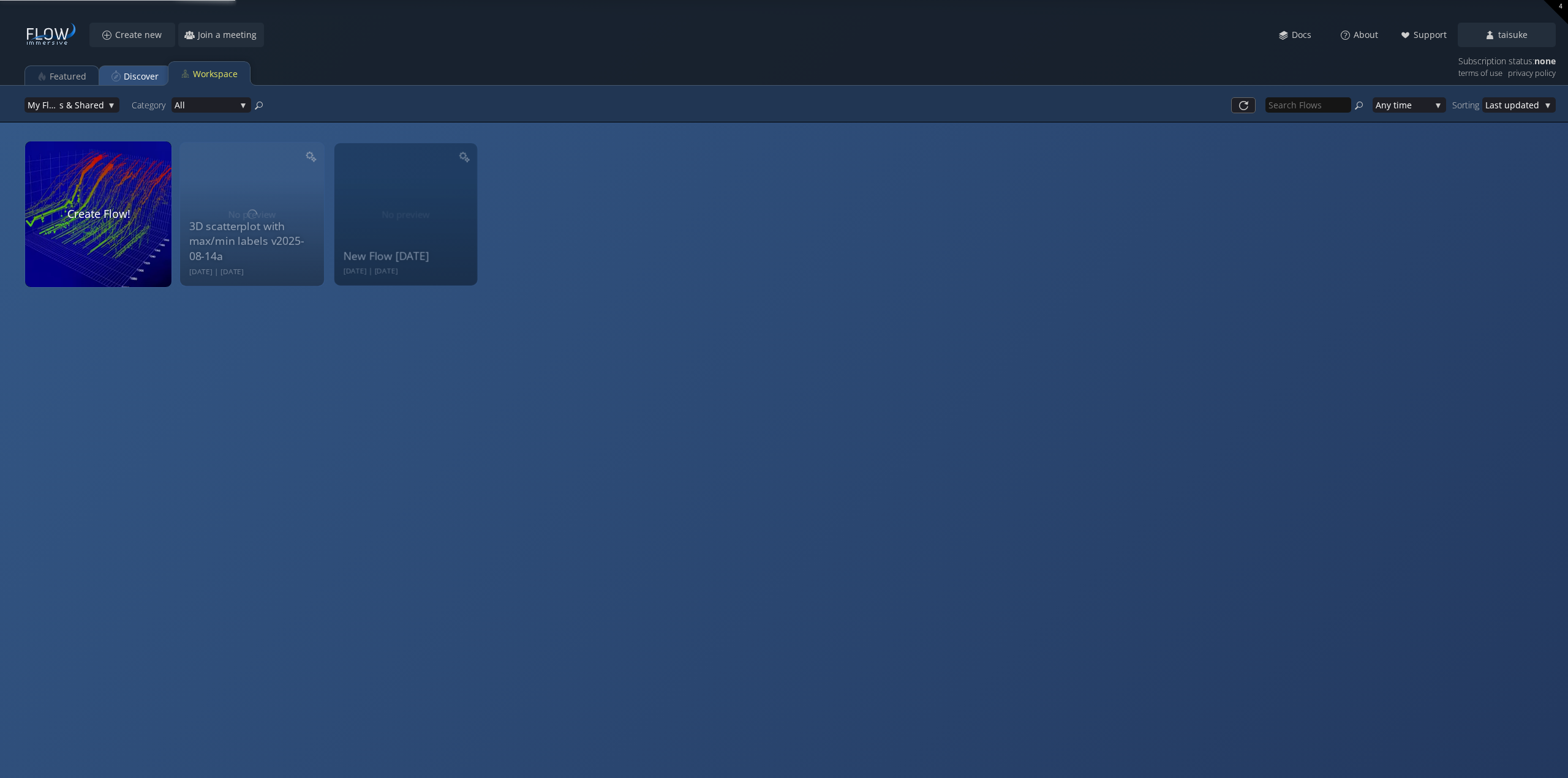
click at [157, 79] on div "Discover" at bounding box center [134, 76] width 72 height 24
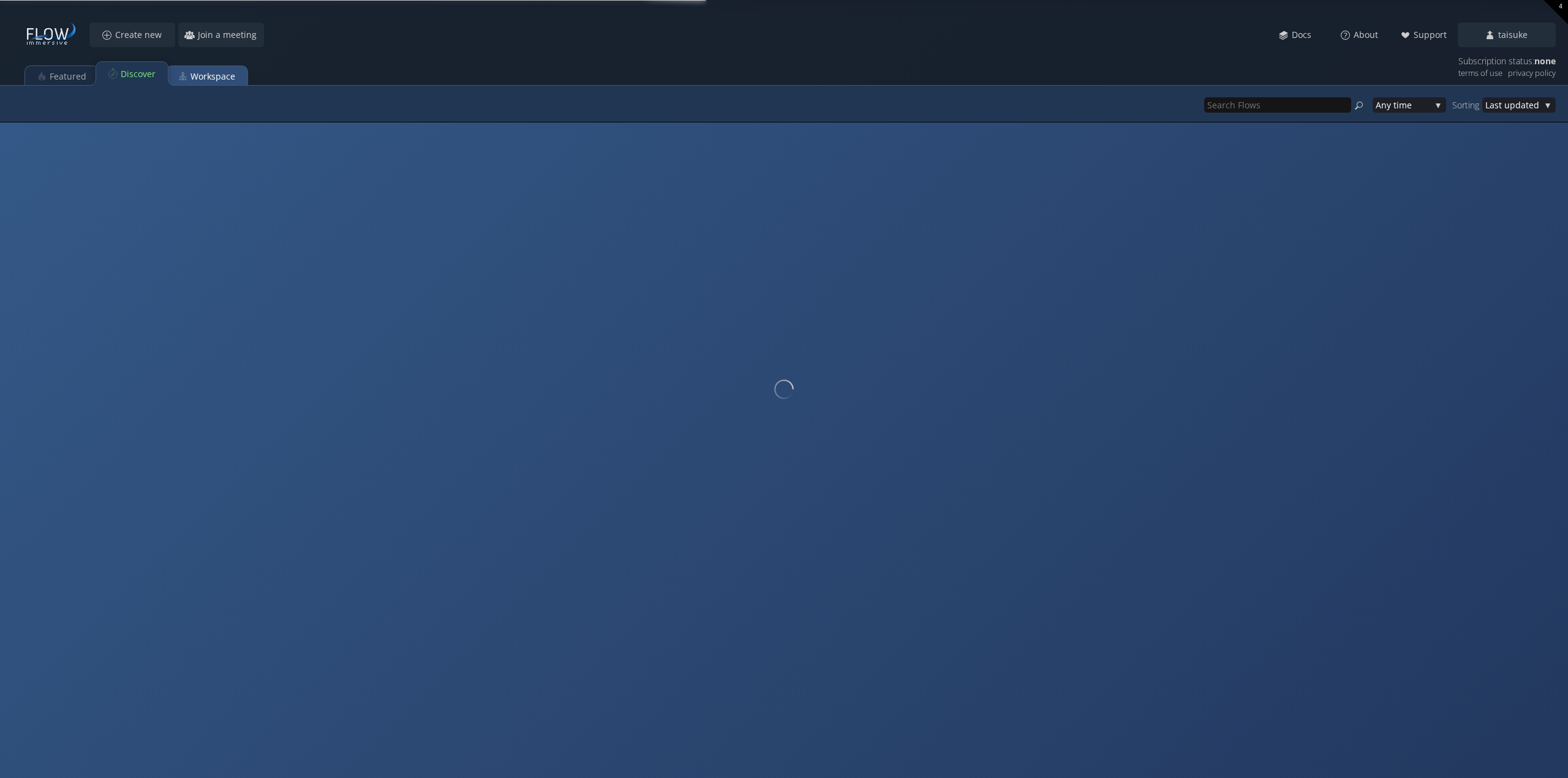
click at [213, 73] on div "Workspace" at bounding box center [213, 76] width 45 height 23
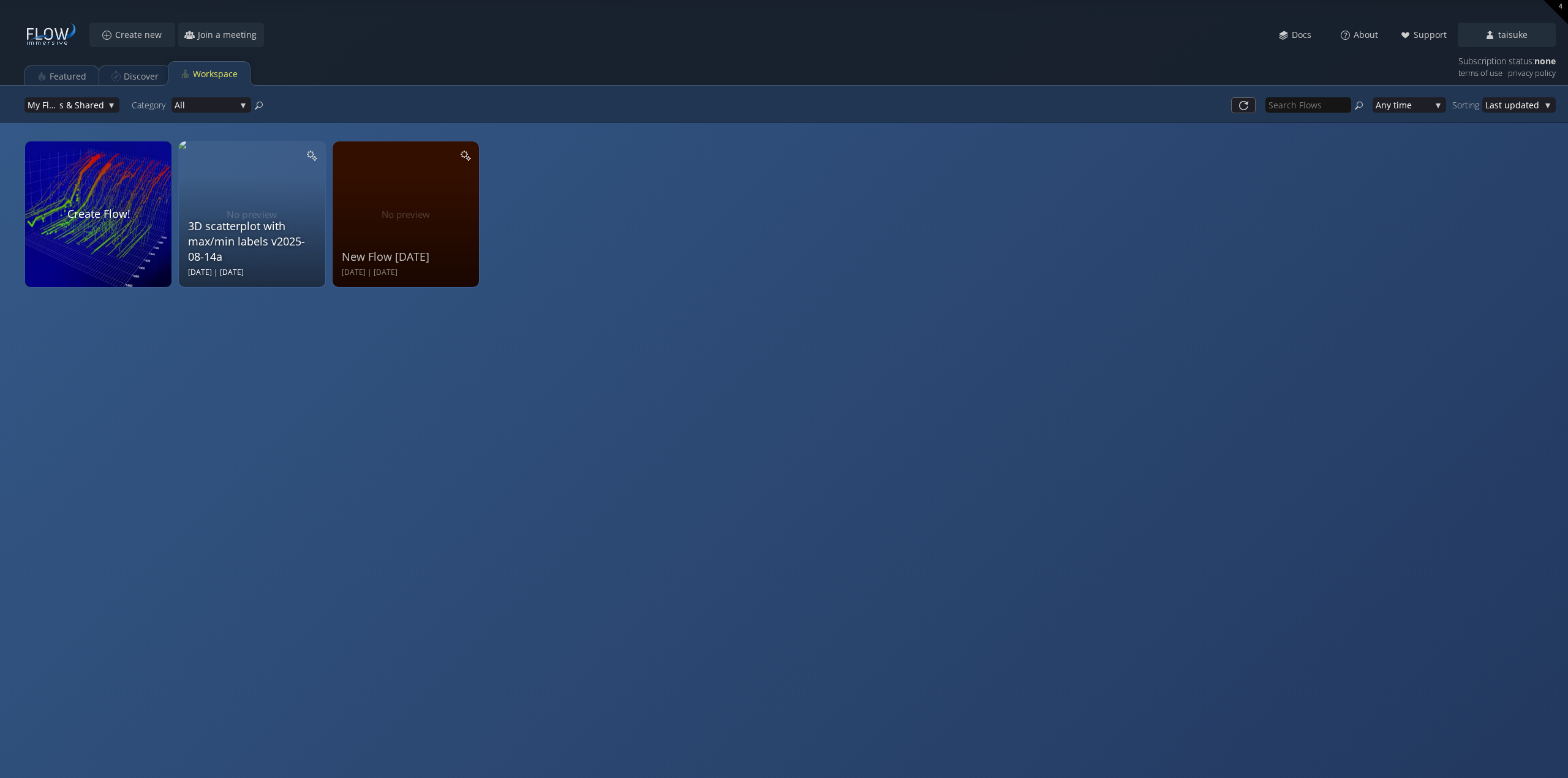
click at [260, 195] on div "3D scatterplot with max/min labels v2025-08-14a [DATE] | [DATE]" at bounding box center [253, 213] width 131 height 131
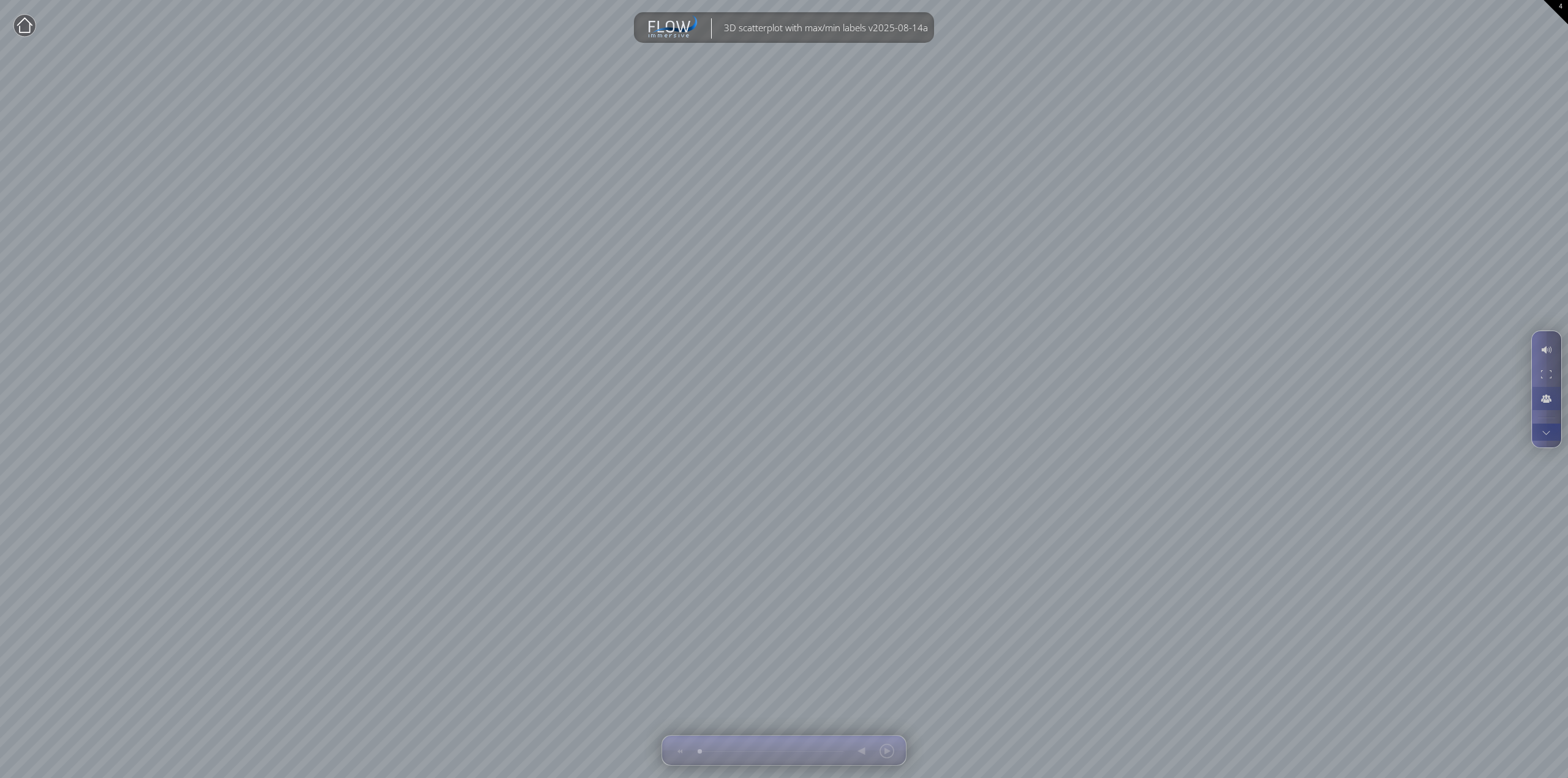
click at [1547, 436] on div at bounding box center [1547, 432] width 22 height 17
click at [880, 752] on div at bounding box center [875, 751] width 50 height 30
click at [863, 754] on div at bounding box center [875, 751] width 50 height 30
drag, startPoint x: 861, startPoint y: 754, endPoint x: 814, endPoint y: 749, distance: 47.3
click at [858, 754] on div at bounding box center [875, 751] width 50 height 30
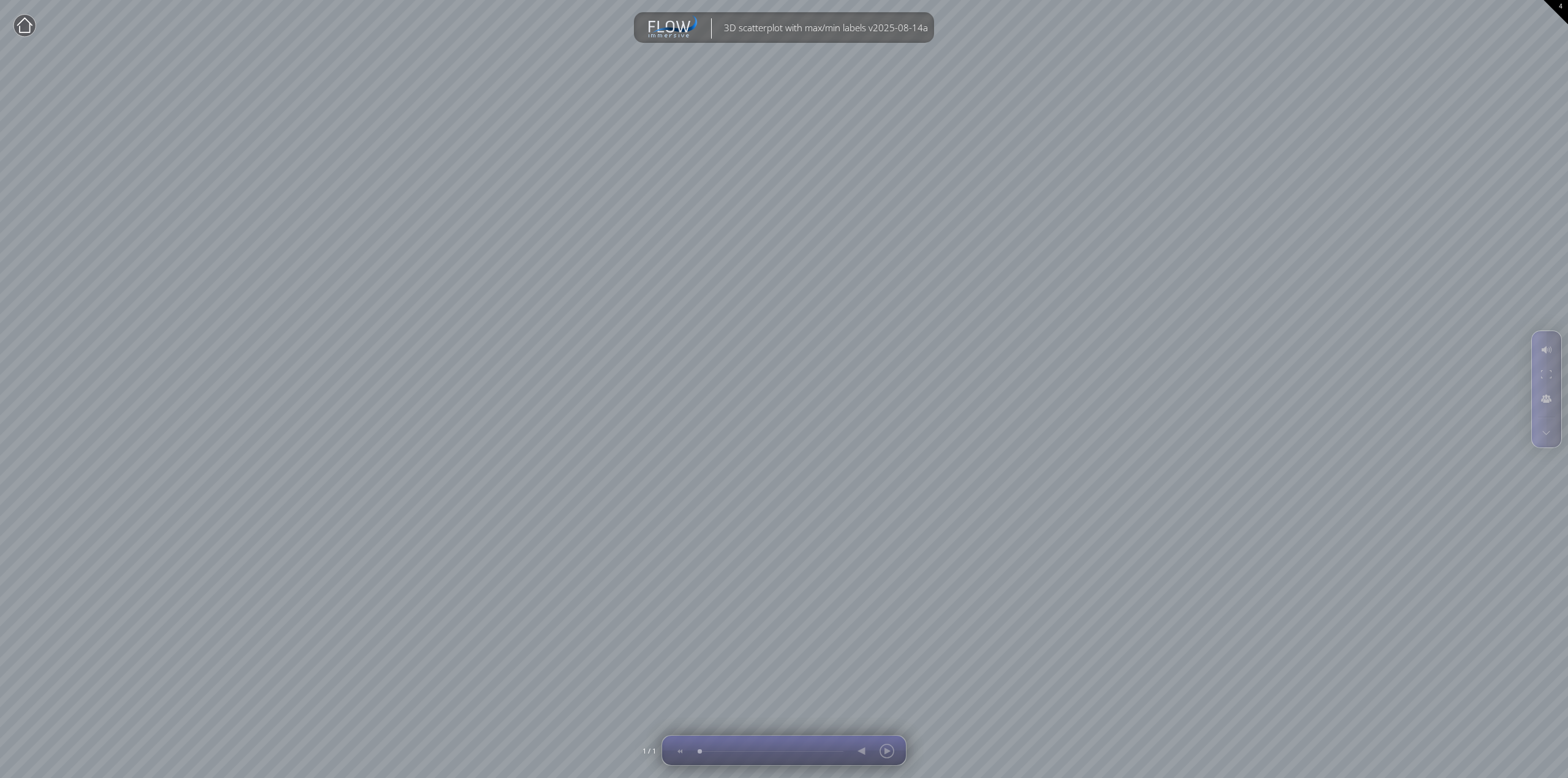
drag, startPoint x: 814, startPoint y: 749, endPoint x: 776, endPoint y: 745, distance: 38.2
click at [788, 749] on div at bounding box center [784, 751] width 231 height 30
click at [694, 752] on div at bounding box center [784, 751] width 231 height 30
drag, startPoint x: 693, startPoint y: 756, endPoint x: 737, endPoint y: 755, distance: 44.0
click at [725, 755] on div at bounding box center [784, 751] width 231 height 30
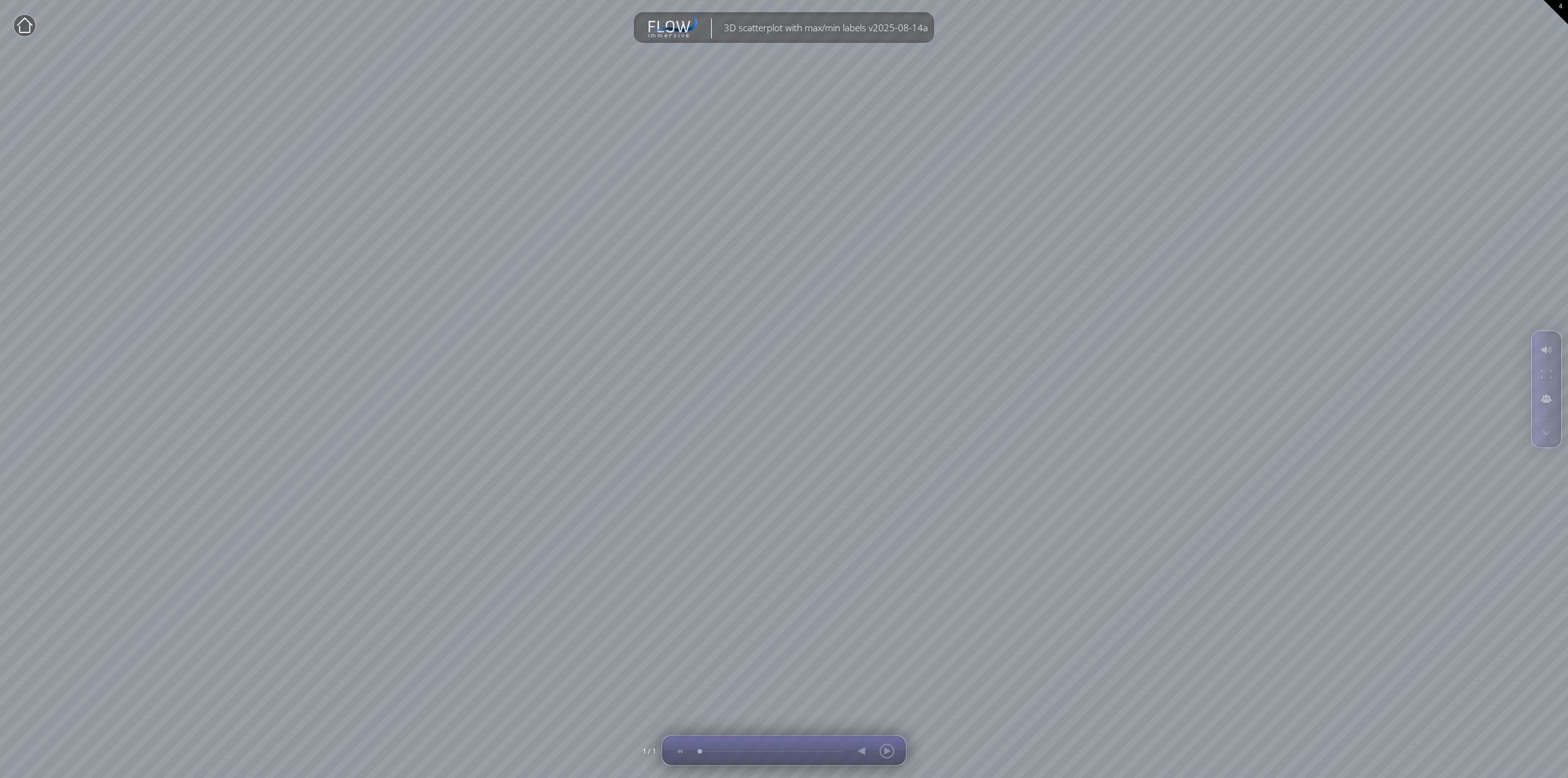
drag, startPoint x: 736, startPoint y: 754, endPoint x: 904, endPoint y: 743, distance: 168.4
click at [775, 754] on div at bounding box center [784, 751] width 231 height 30
click at [664, 29] on icon at bounding box center [674, 23] width 46 height 18
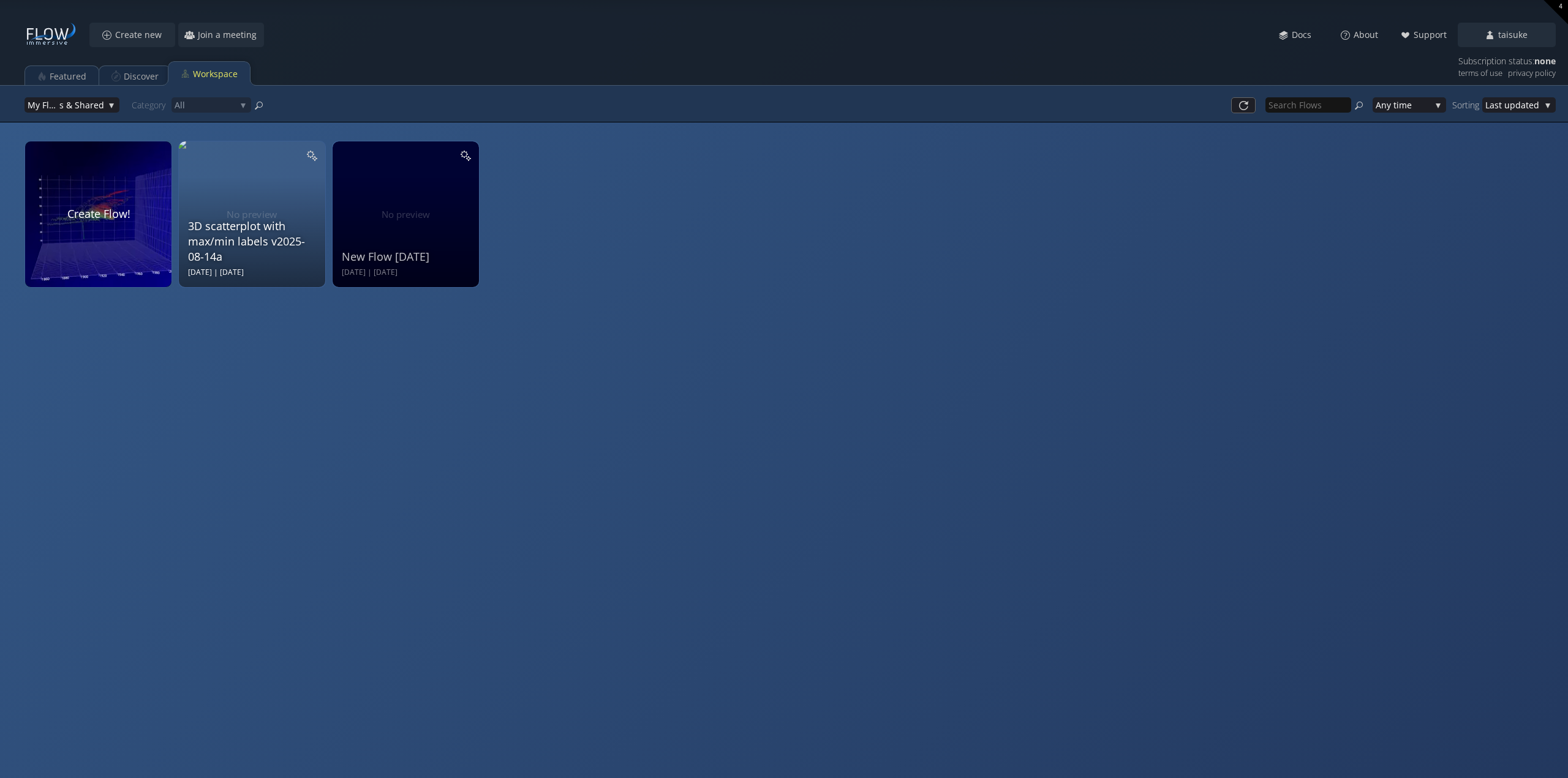
click at [238, 210] on div "3D scatterplot with max/min labels v2025-08-14a [DATE] | [DATE]" at bounding box center [253, 213] width 131 height 131
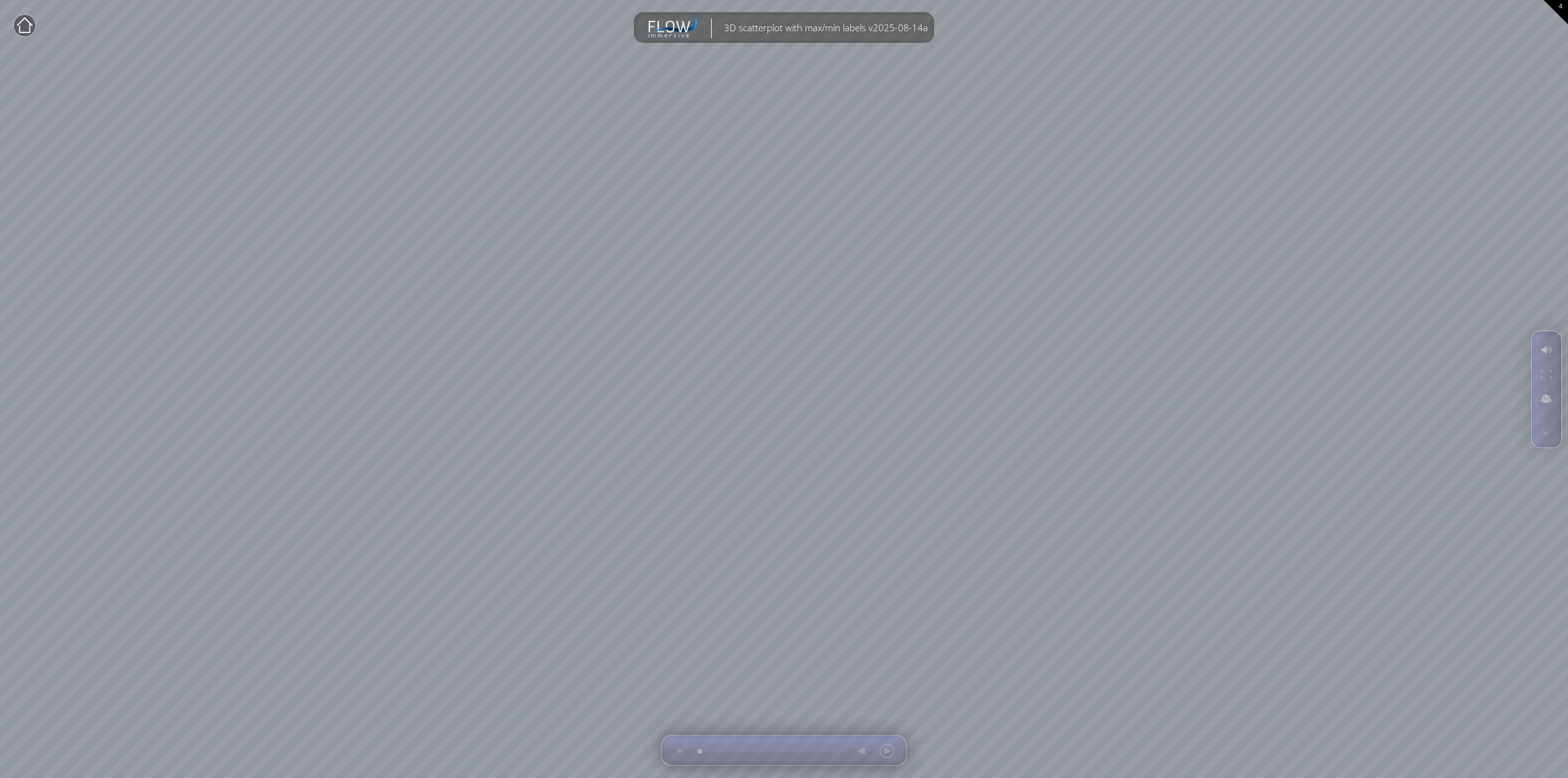
click at [1559, 6] on div "4" at bounding box center [1556, 12] width 24 height 24
click at [1561, 6] on div "4" at bounding box center [1556, 12] width 24 height 24
click at [1561, 6] on div "4" at bounding box center [1556, 11] width 23 height 23
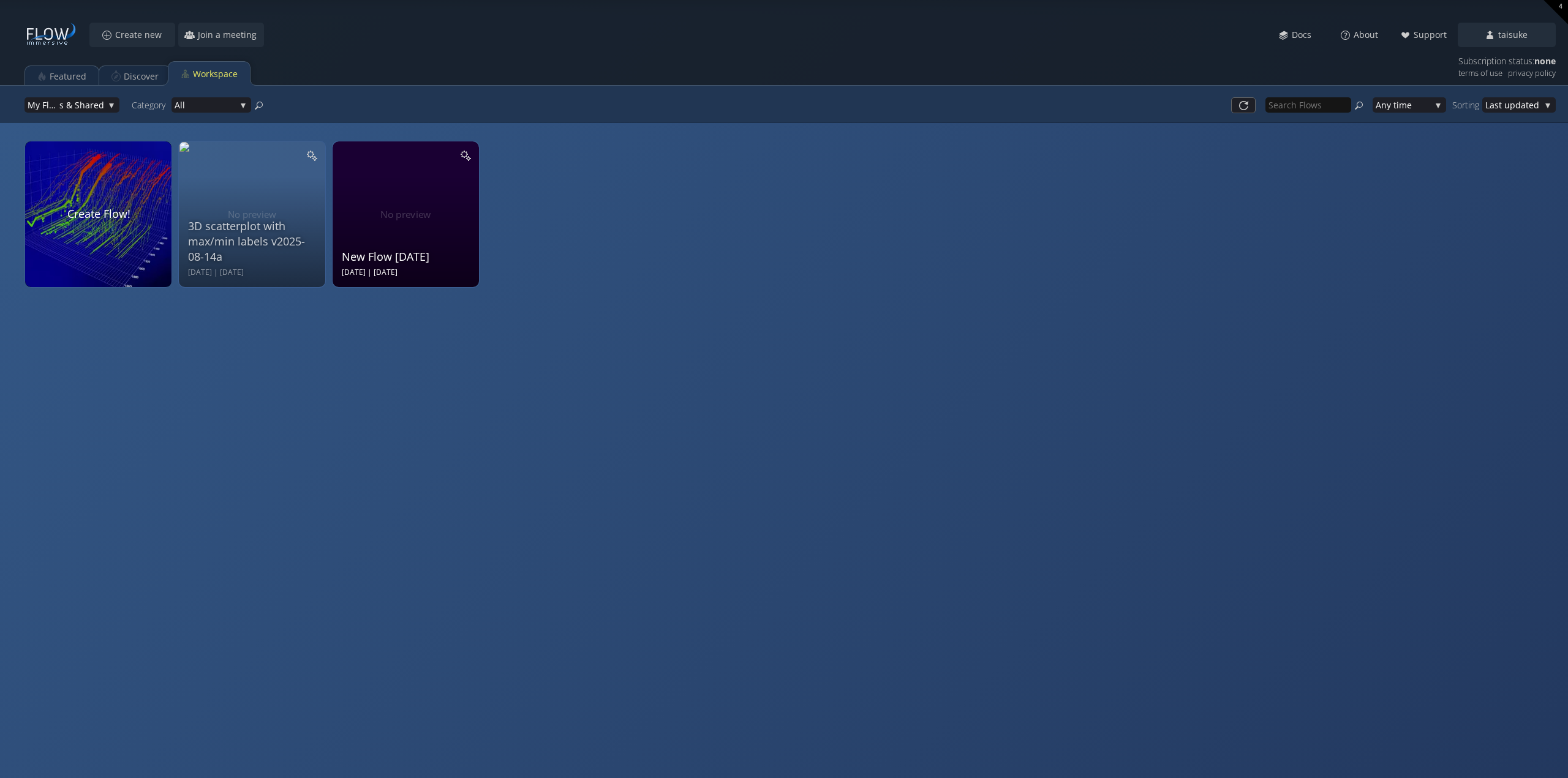
click at [423, 215] on div "New Flow [DATE] Aug 14 2025 | [DATE]" at bounding box center [407, 213] width 131 height 131
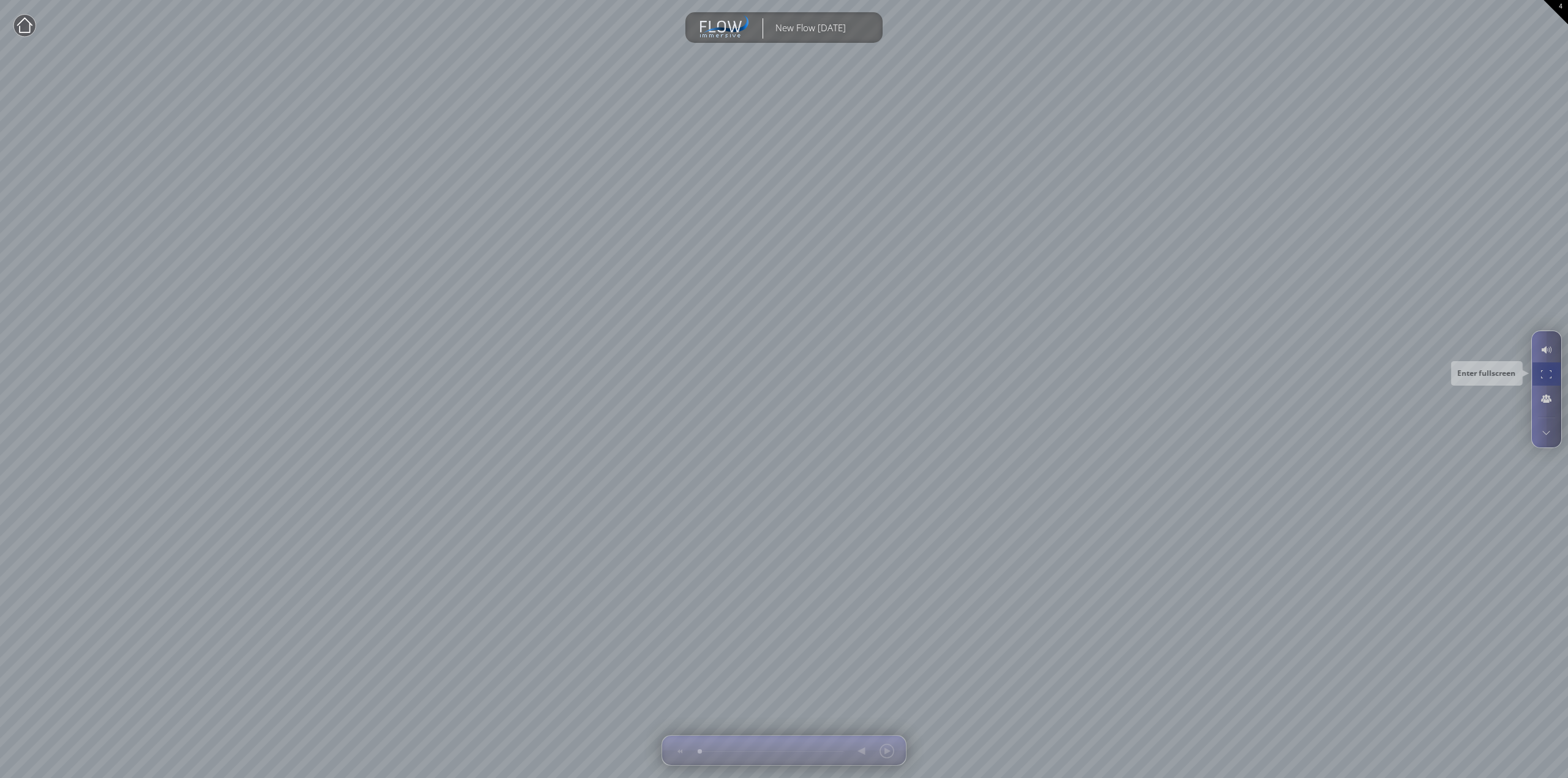
click at [1550, 370] on div at bounding box center [1547, 374] width 22 height 23
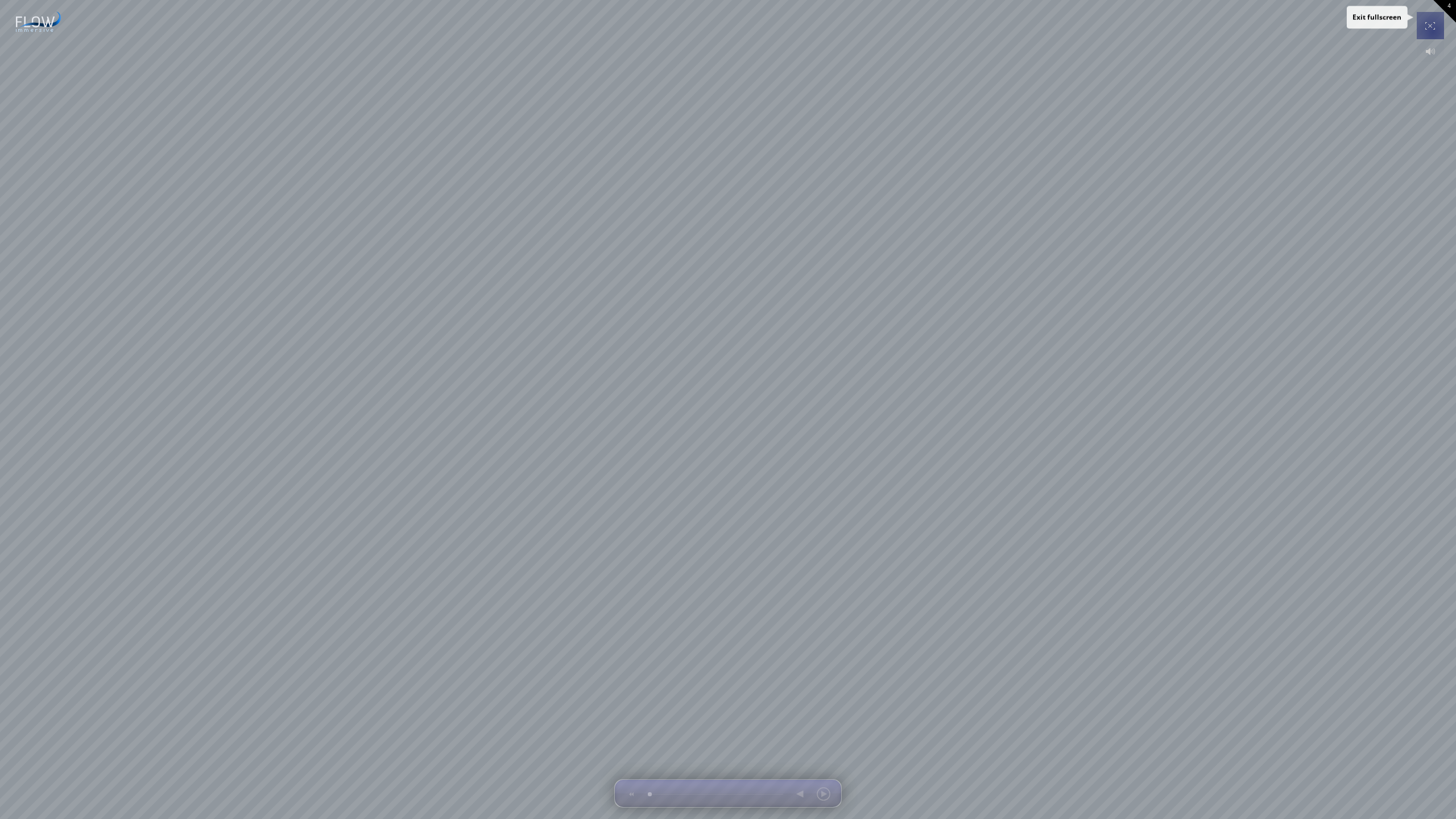
click at [1431, 29] on div at bounding box center [1430, 26] width 23 height 28
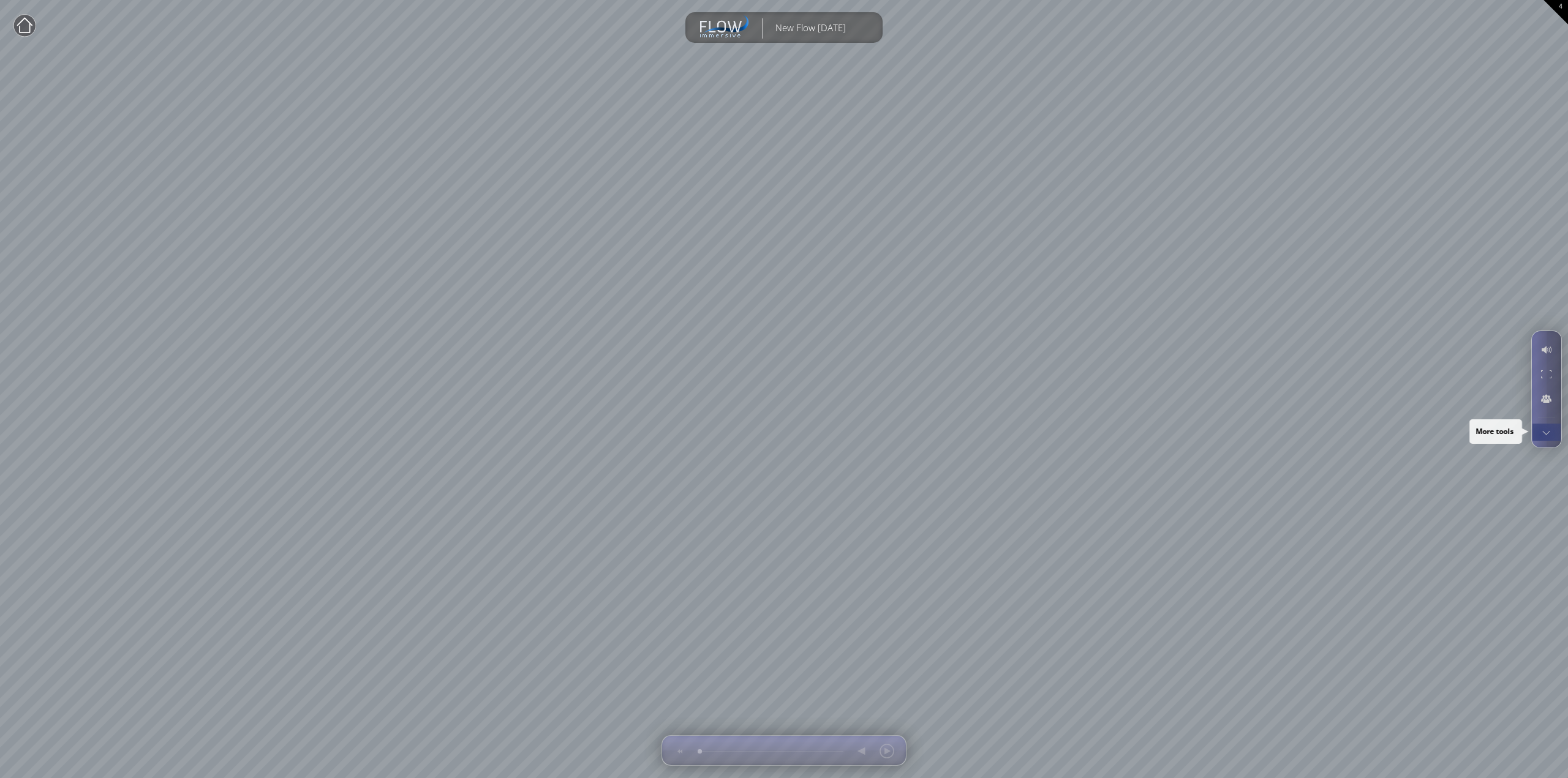
click at [1541, 434] on div at bounding box center [1547, 432] width 22 height 17
click at [743, 31] on icon at bounding box center [723, 27] width 52 height 24
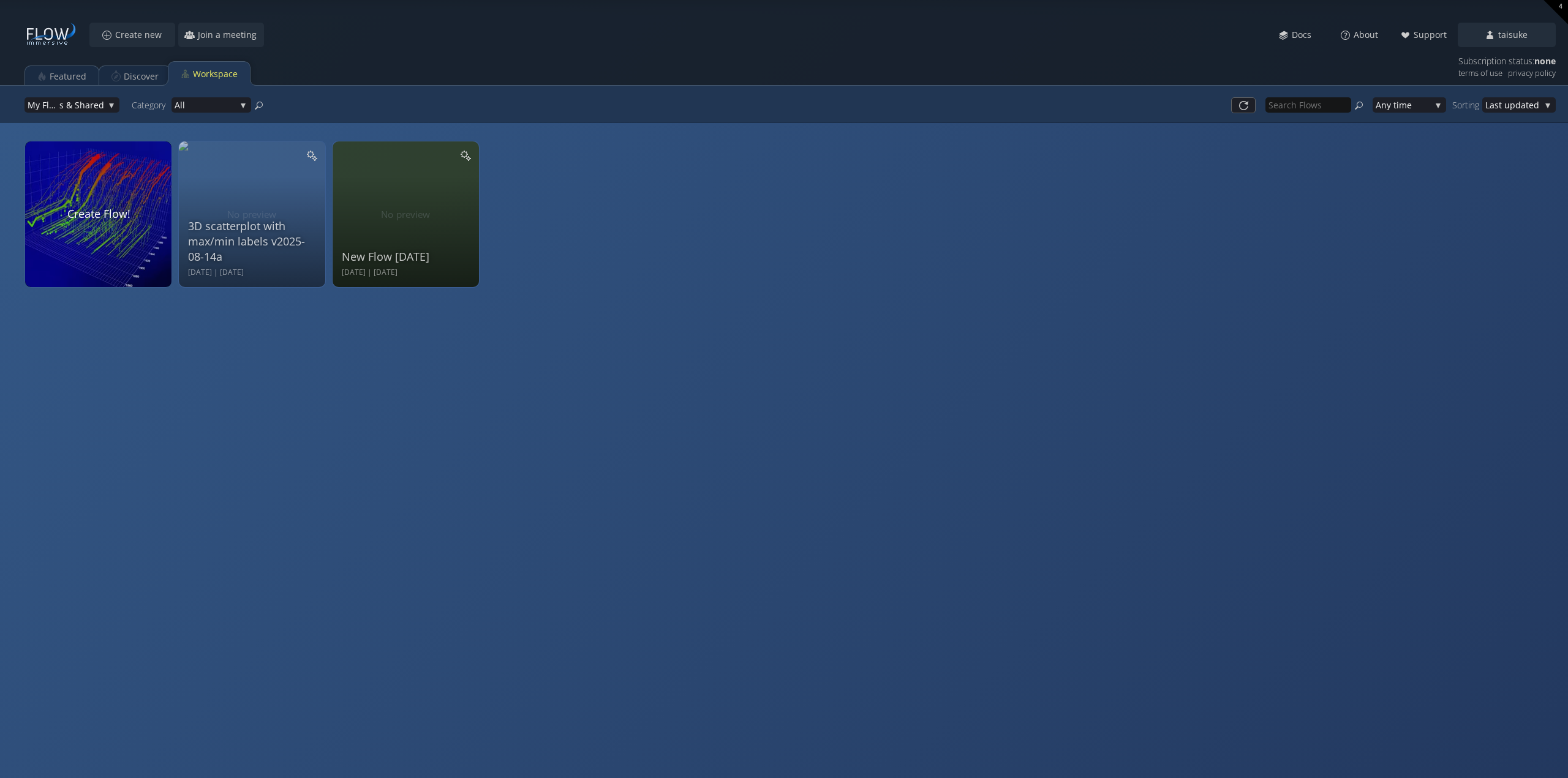
click at [862, 22] on div "Create new Join a meeting Meet Docs About Support taisuke My Profile Subscripti…" at bounding box center [790, 35] width 1532 height 24
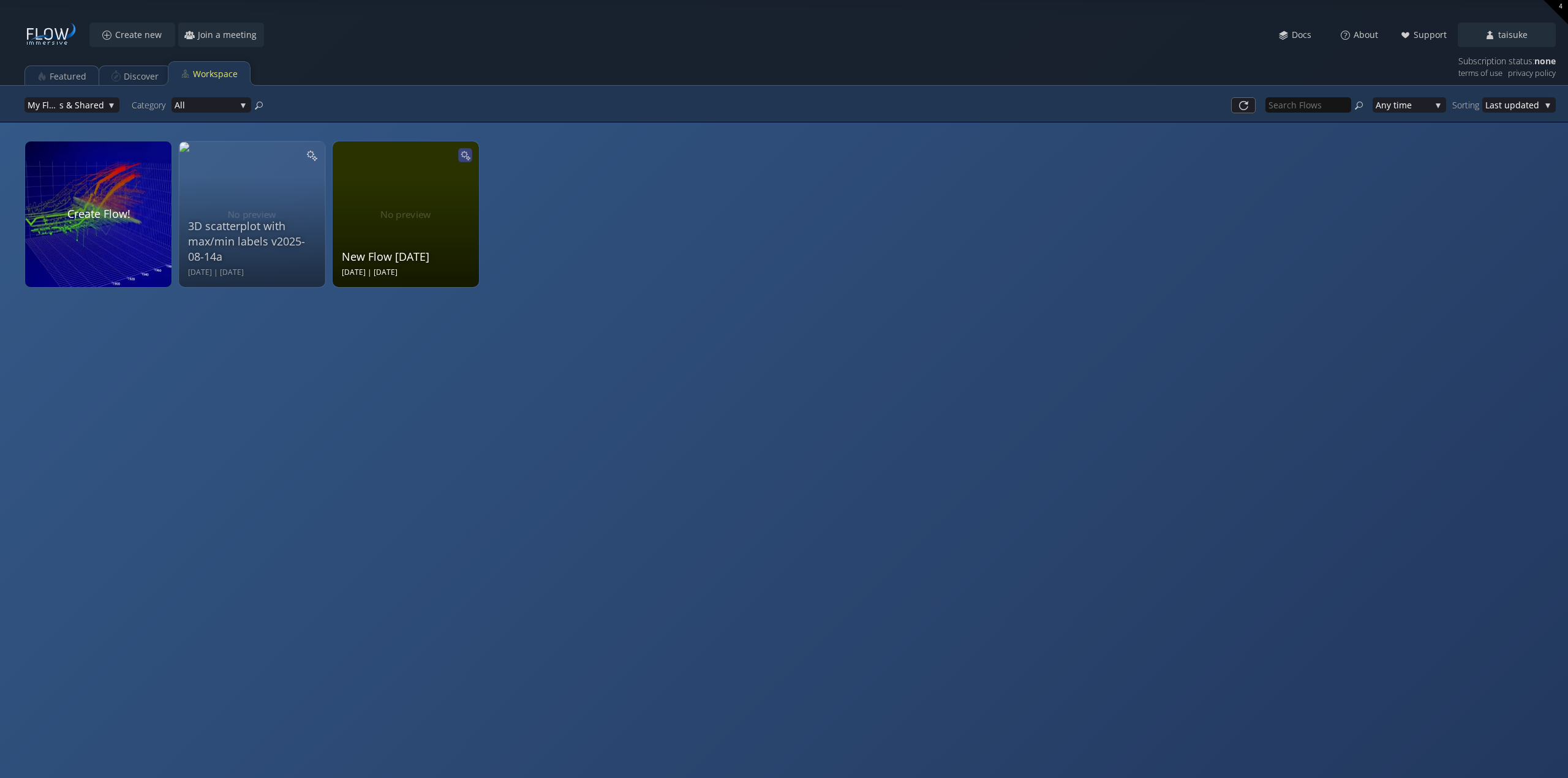
click at [466, 151] on icon at bounding box center [465, 155] width 10 height 10
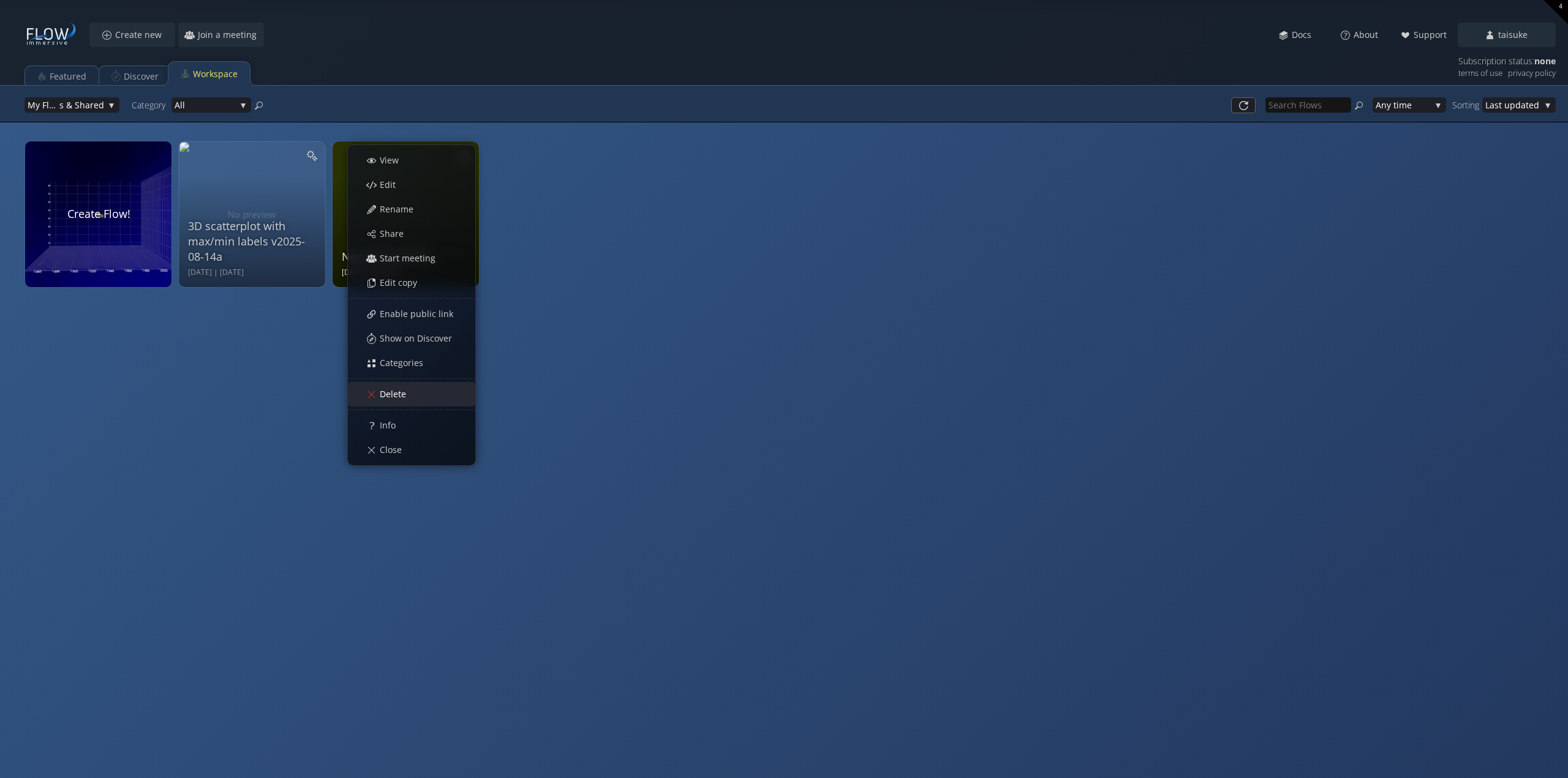
click at [392, 396] on span "Delete" at bounding box center [396, 394] width 35 height 12
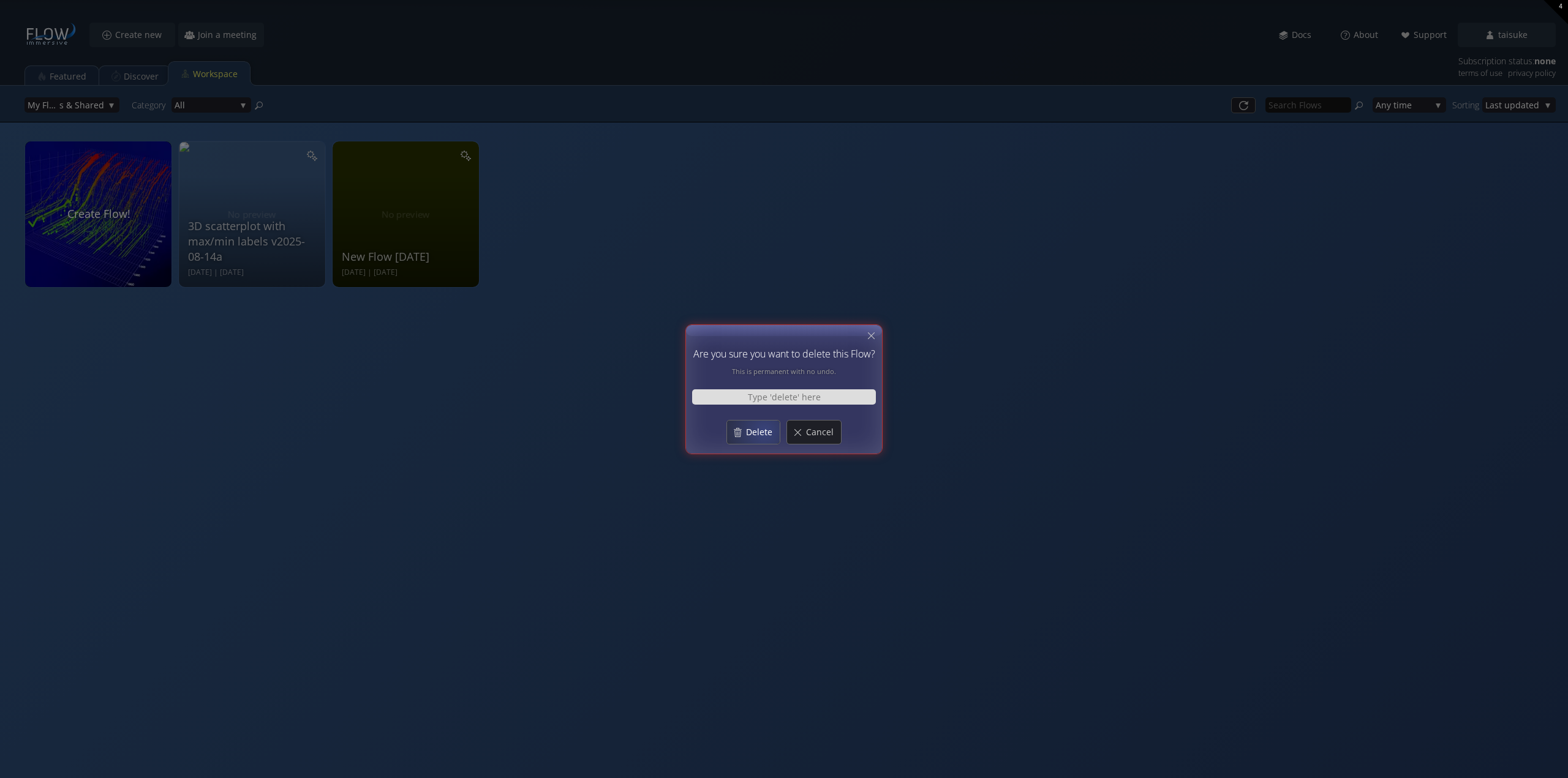
click at [765, 430] on span "Delete" at bounding box center [763, 432] width 35 height 12
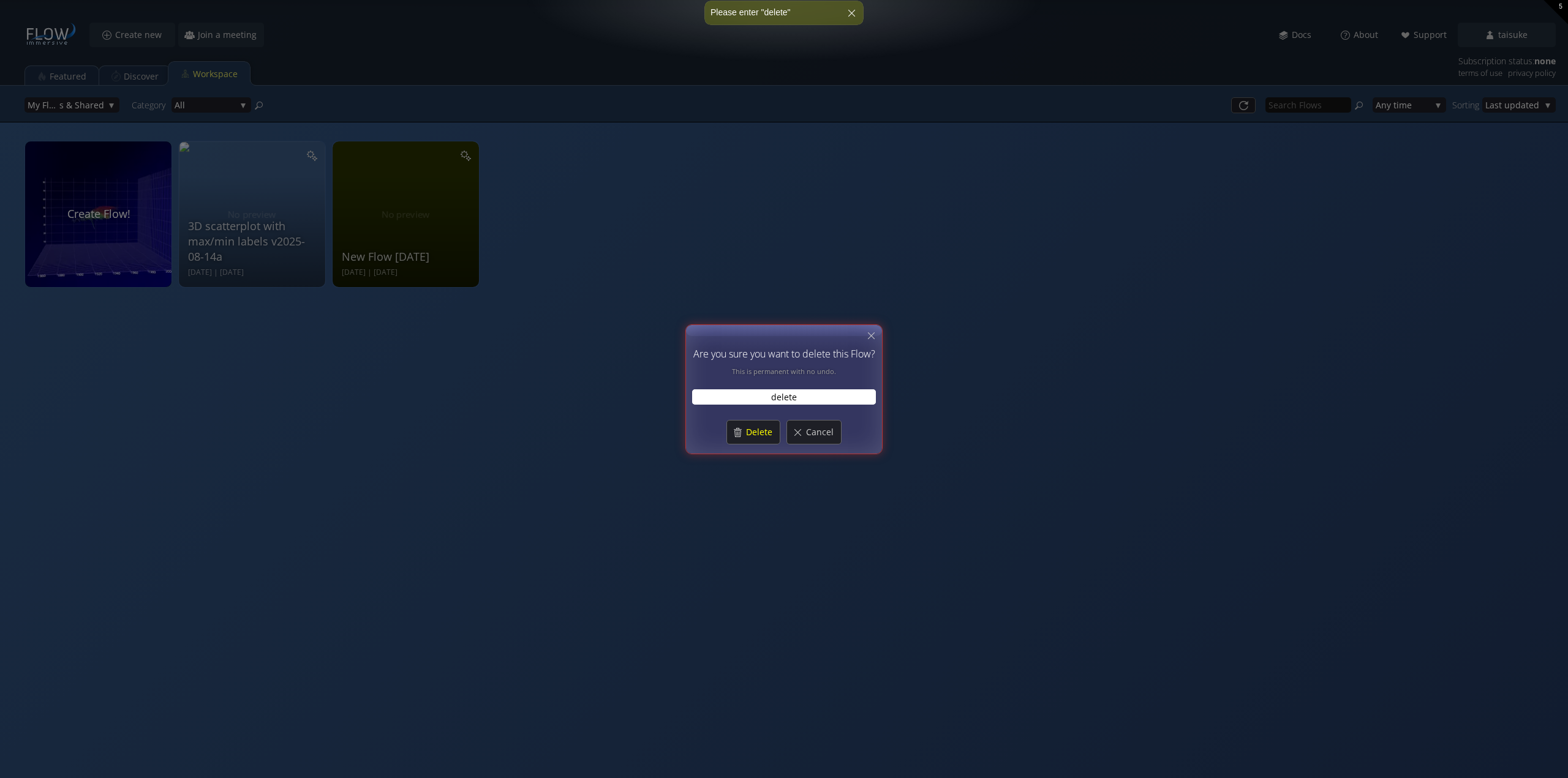
type input "delete"
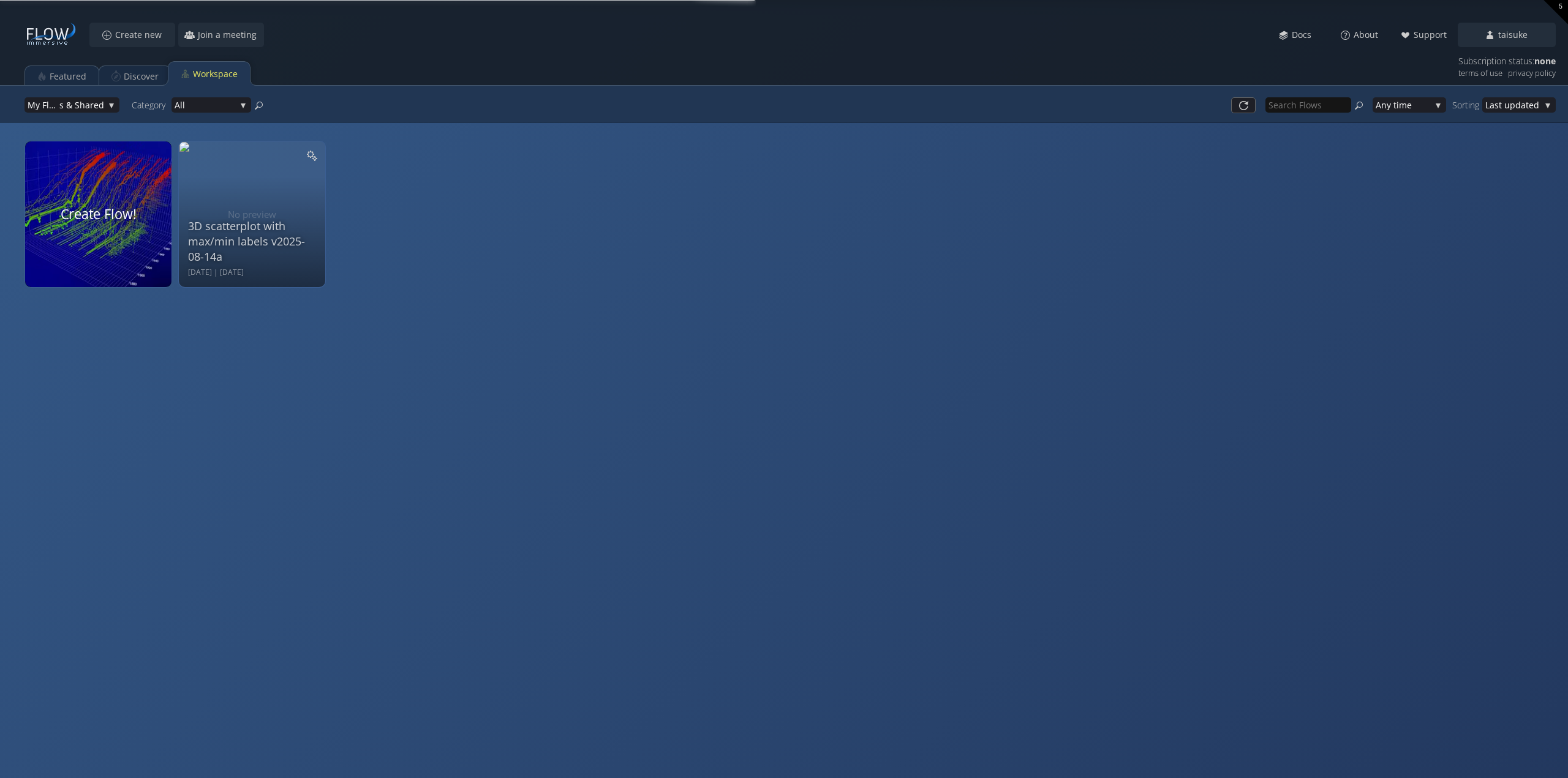
click at [109, 221] on div at bounding box center [98, 214] width 155 height 154
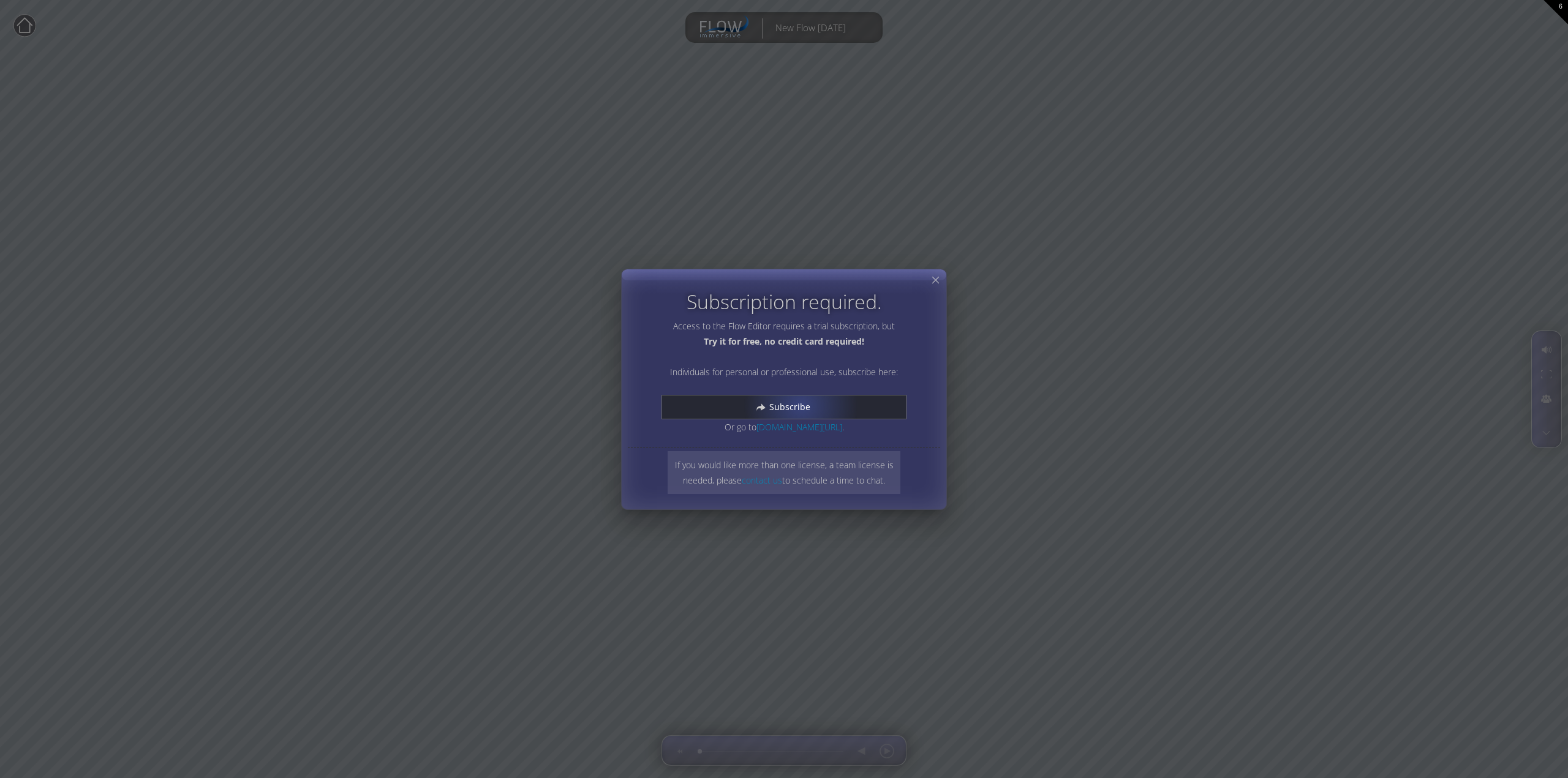
click at [801, 405] on span "Subscribe" at bounding box center [793, 407] width 49 height 12
click at [828, 400] on div "Subscribe" at bounding box center [783, 407] width 244 height 23
drag, startPoint x: 729, startPoint y: 341, endPoint x: 777, endPoint y: 342, distance: 48.0
click at [732, 341] on b "Try it for free, no credit card required!" at bounding box center [784, 341] width 161 height 11
drag, startPoint x: 779, startPoint y: 343, endPoint x: 807, endPoint y: 346, distance: 28.2
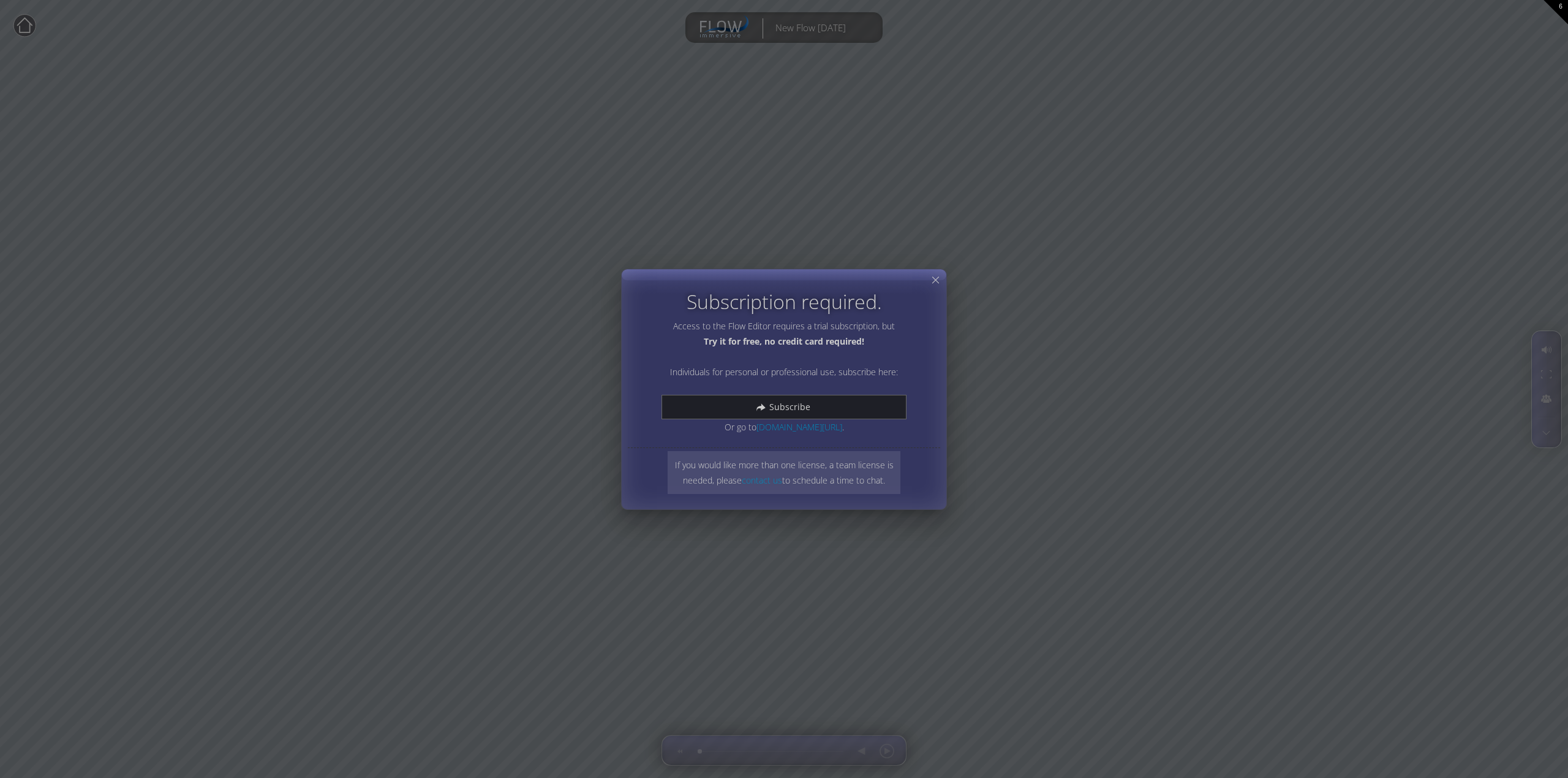
click at [791, 344] on b "Try it for free, no credit card required!" at bounding box center [784, 341] width 161 height 11
click at [819, 347] on p "Access to the Flow Editor requires a trial subscription, but Try it for free, n…" at bounding box center [784, 376] width 245 height 117
click at [847, 347] on p "Access to the Flow Editor requires a trial subscription, but Try it for free, n…" at bounding box center [784, 376] width 245 height 117
drag, startPoint x: 721, startPoint y: 374, endPoint x: 791, endPoint y: 377, distance: 70.1
click at [749, 375] on p "Access to the Flow Editor requires a trial subscription, but Try it for free, n…" at bounding box center [784, 376] width 245 height 117
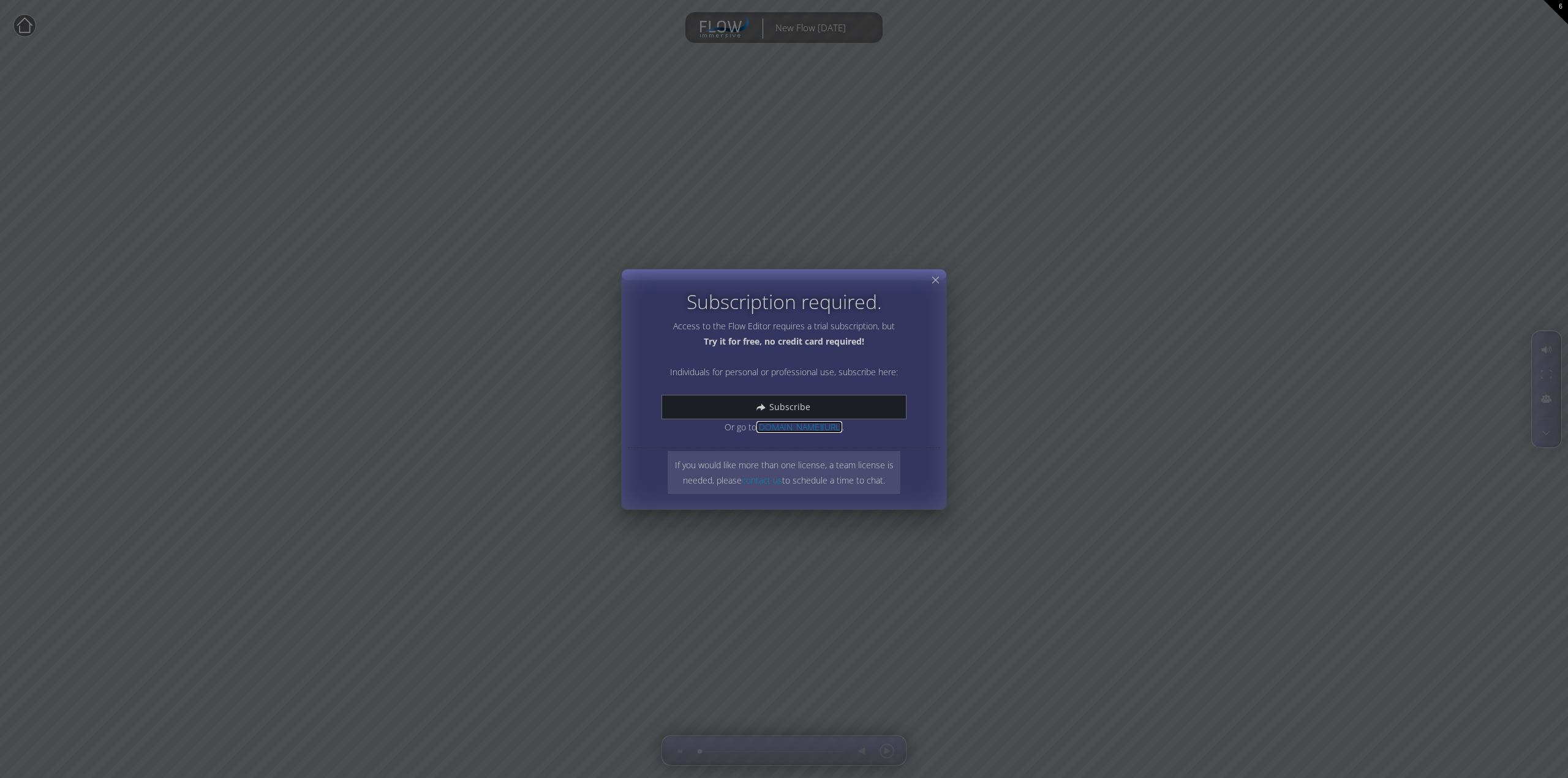
click at [821, 428] on link "[DOMAIN_NAME][URL]" at bounding box center [799, 427] width 86 height 11
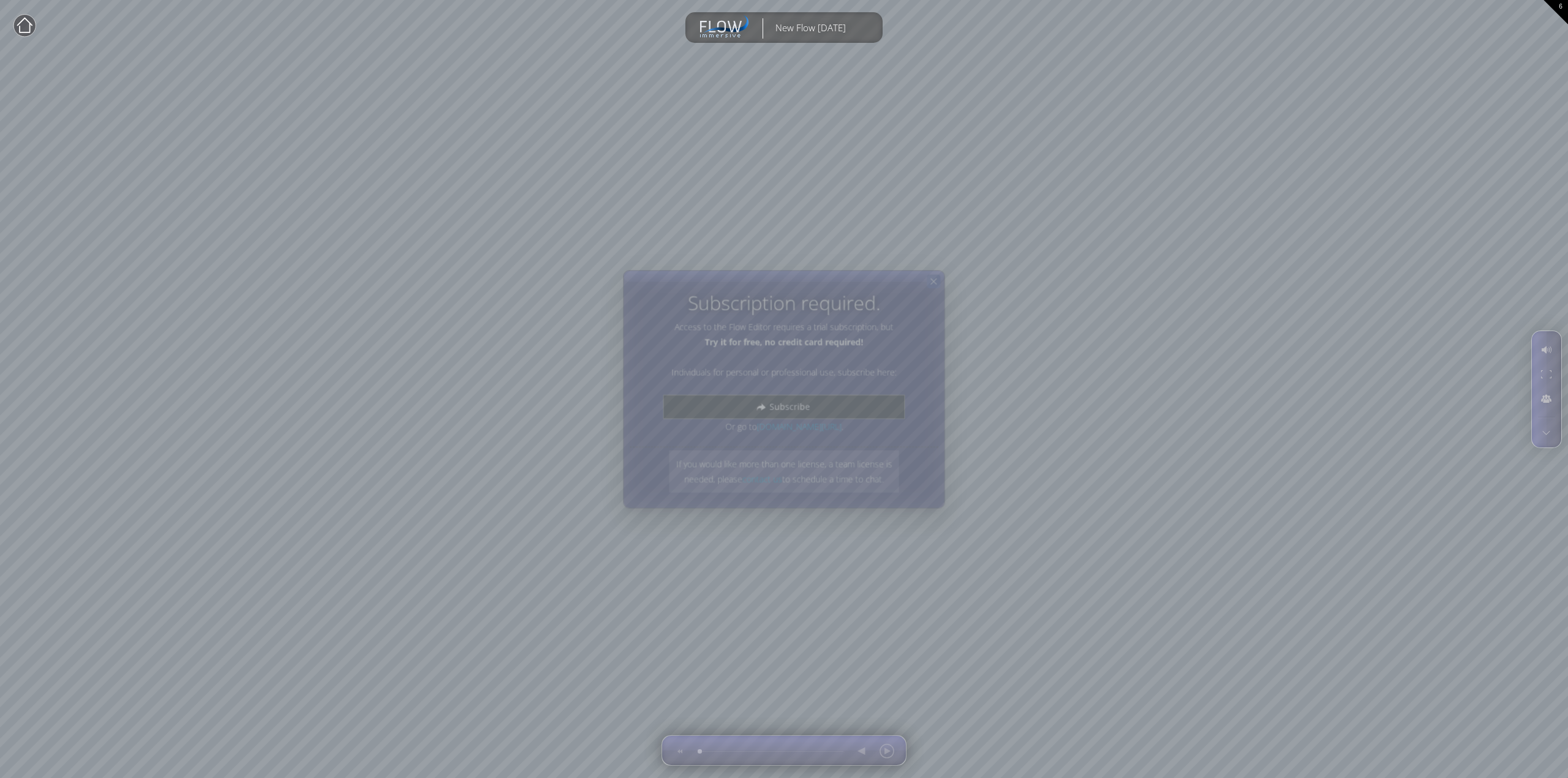
click at [939, 285] on icon at bounding box center [933, 281] width 10 height 10
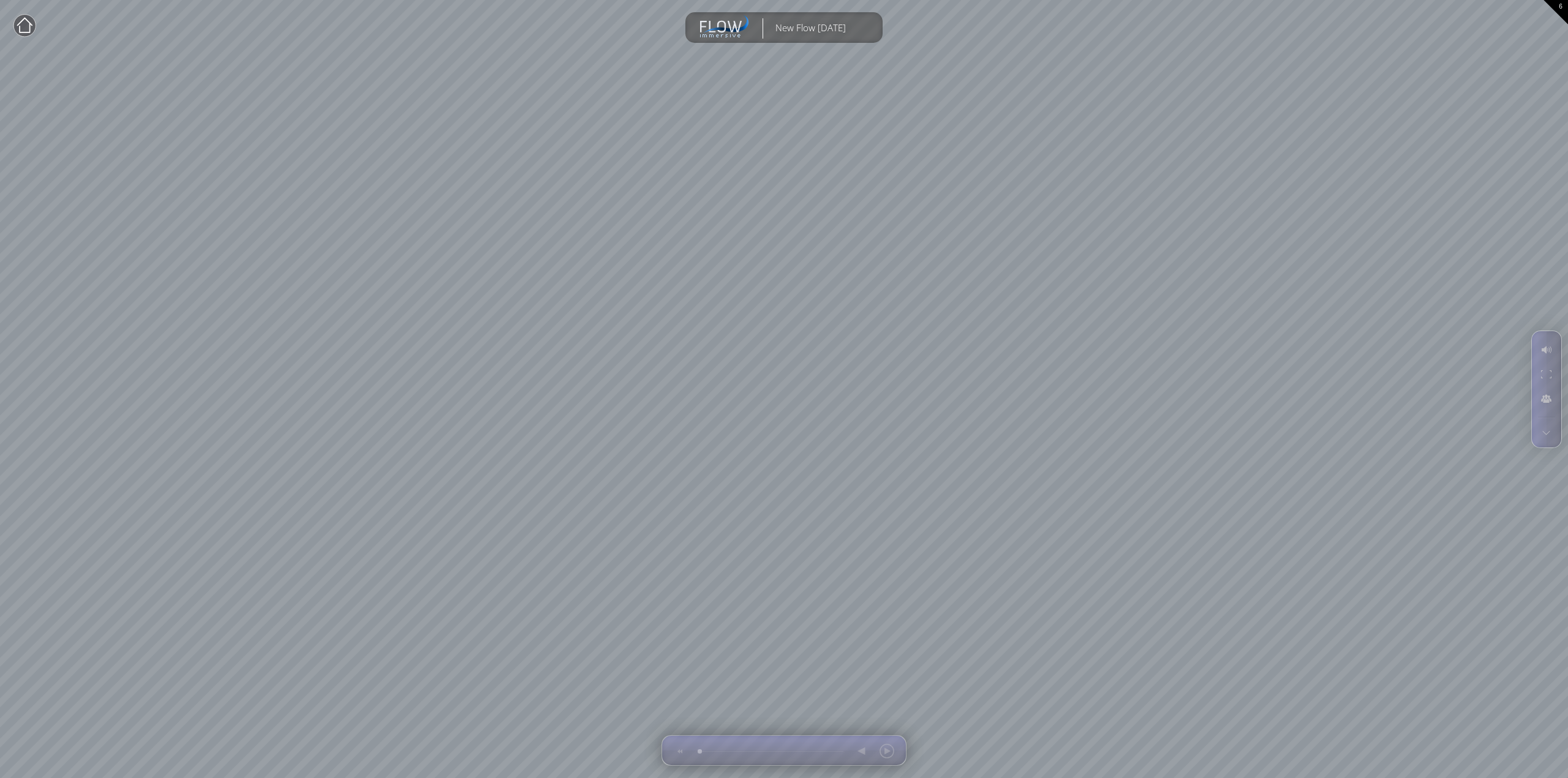
click at [799, 57] on div at bounding box center [784, 62] width 134 height 24
click at [28, 21] on icon at bounding box center [24, 24] width 15 height 15
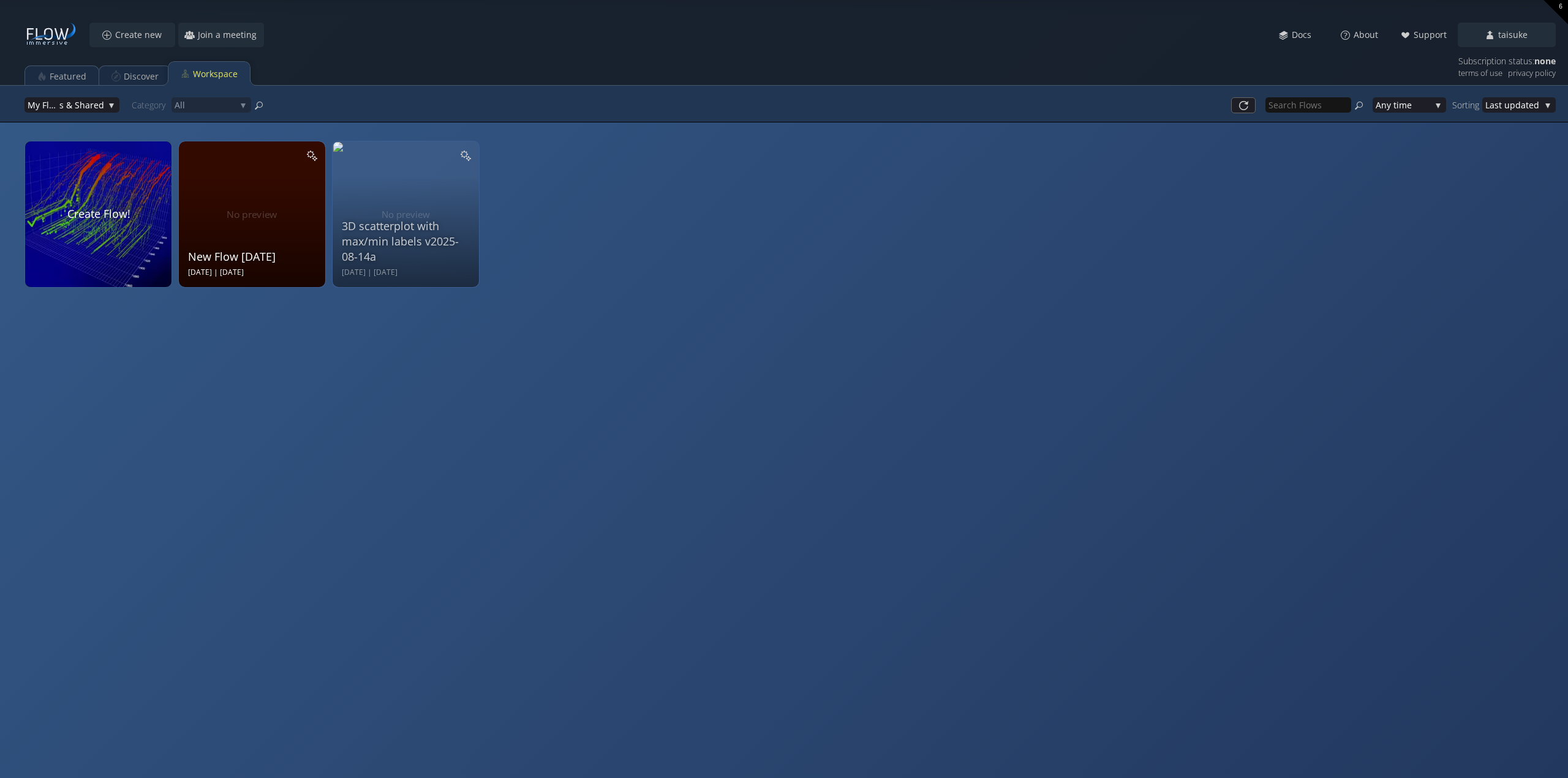
click at [282, 197] on div "New Flow [DATE] Aug 14 2025 | [DATE]" at bounding box center [253, 213] width 131 height 131
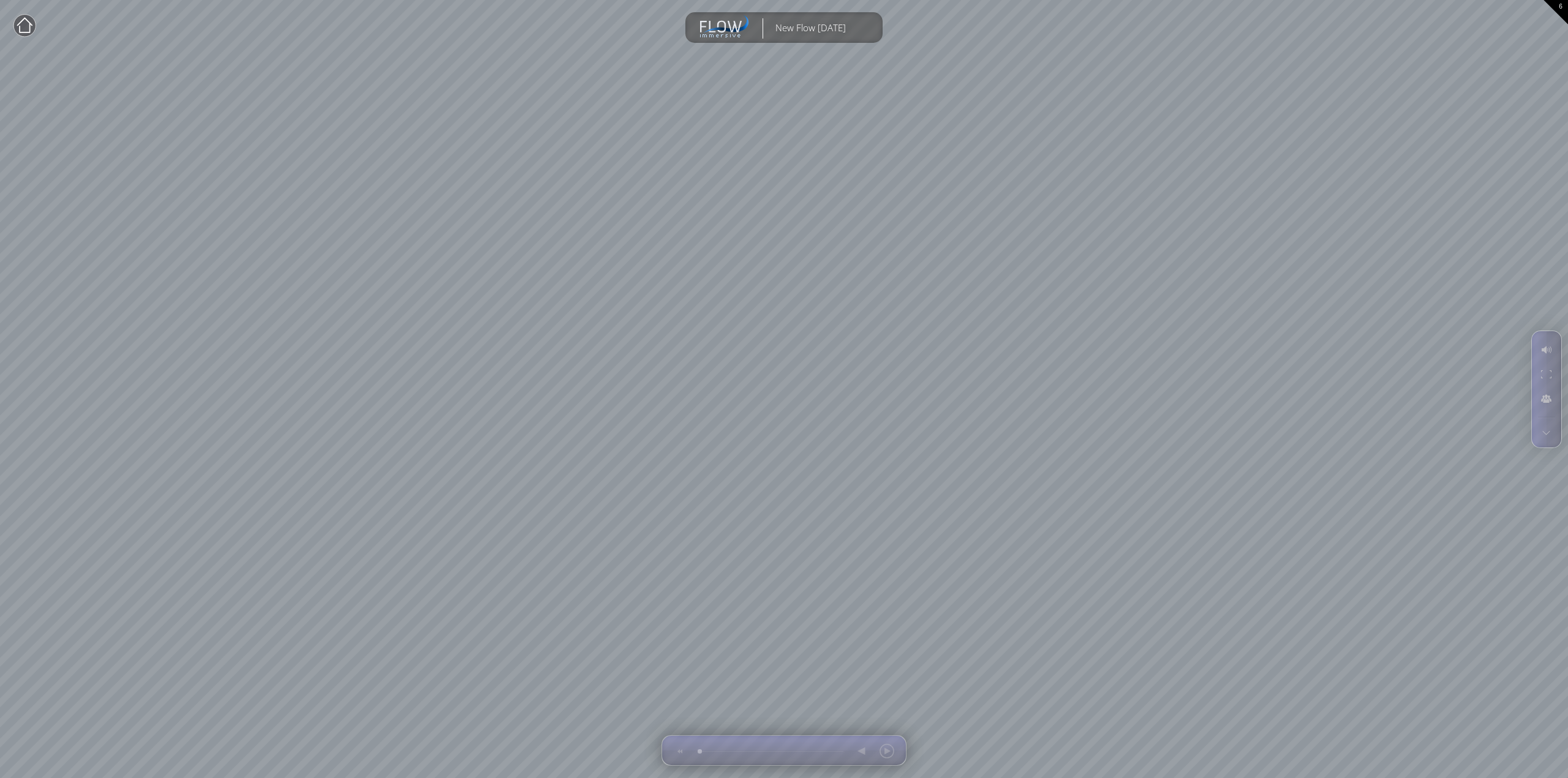
click at [1558, 5] on div "6" at bounding box center [1556, 12] width 24 height 24
click at [1548, 430] on div at bounding box center [1547, 432] width 22 height 17
click at [1552, 374] on div at bounding box center [1547, 374] width 22 height 23
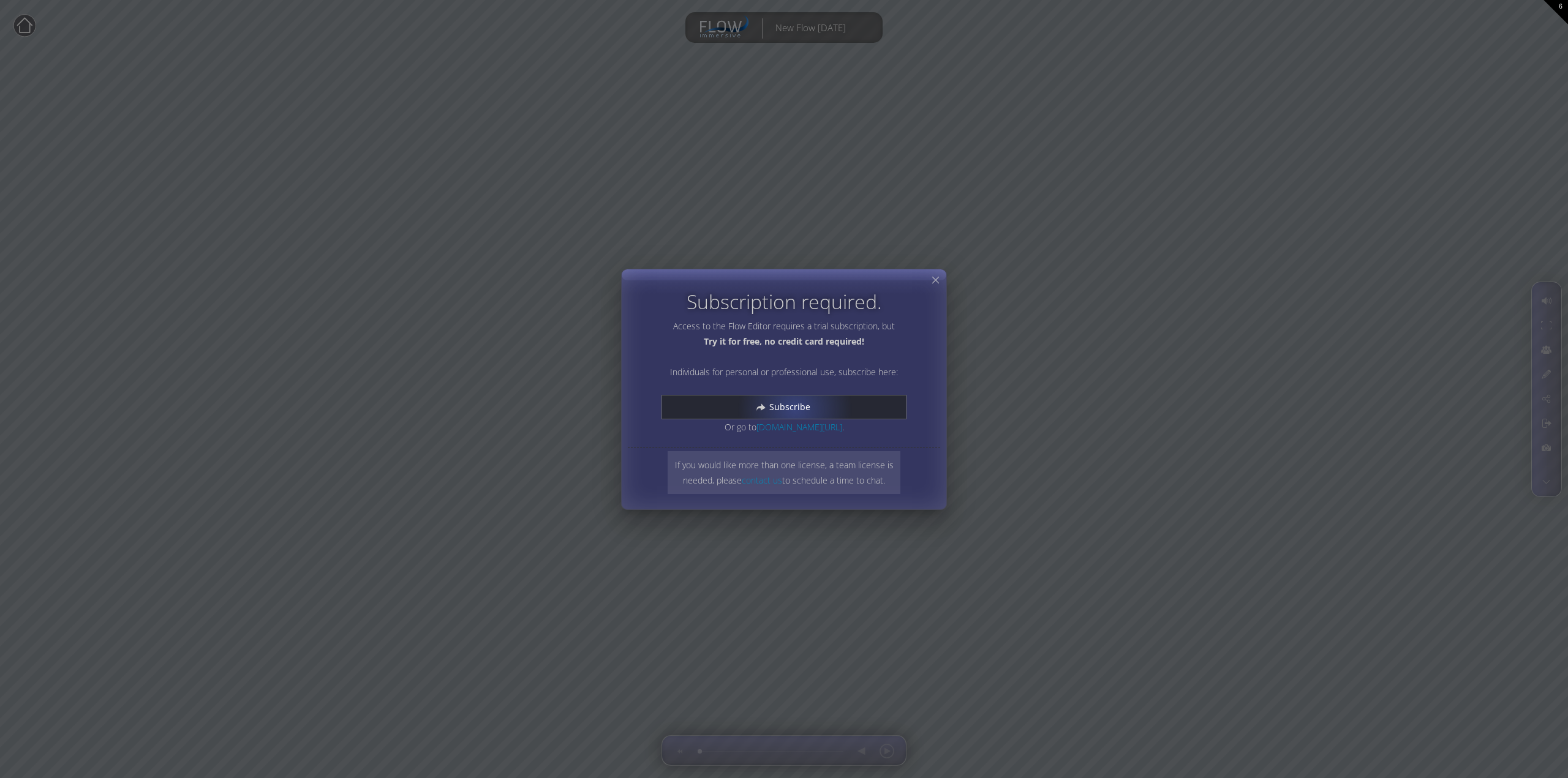
click at [794, 409] on span "Subscribe" at bounding box center [793, 407] width 49 height 12
